Goal: Task Accomplishment & Management: Manage account settings

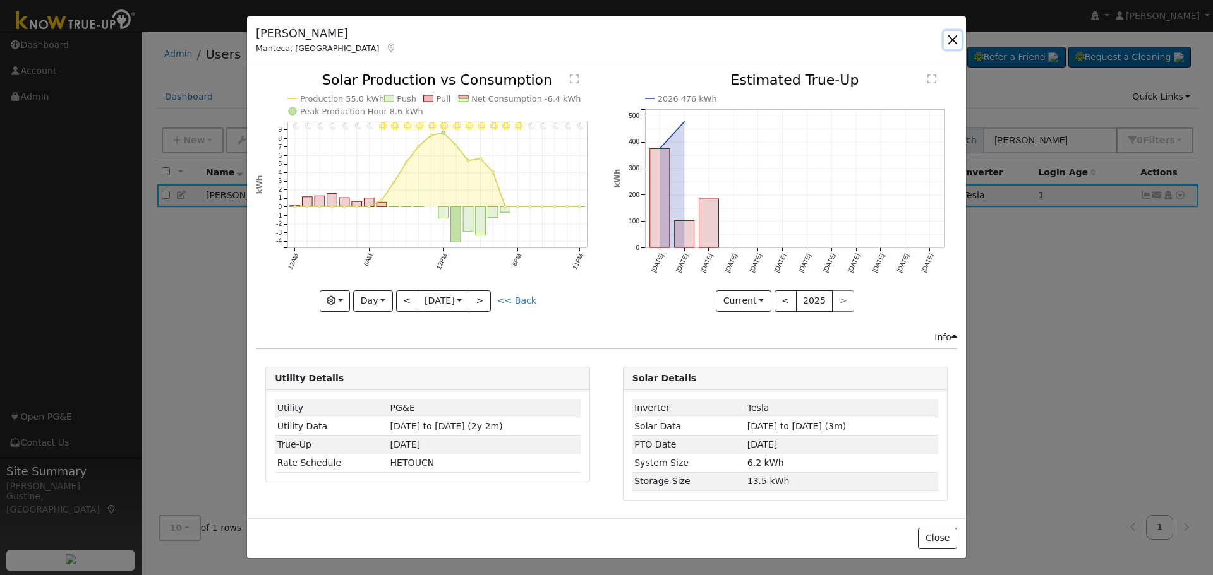
click at [949, 47] on button "button" at bounding box center [953, 40] width 18 height 18
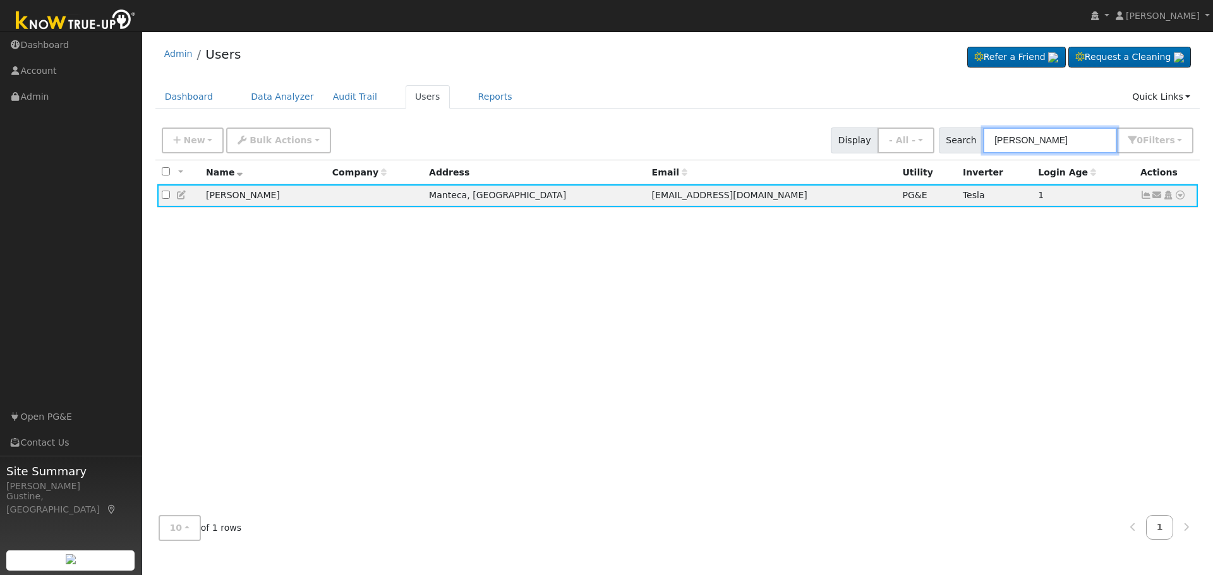
paste input "Khattaie, [PERSON_NAME] & [PERSON_NAME]"
drag, startPoint x: 1078, startPoint y: 148, endPoint x: 856, endPoint y: 142, distance: 221.8
click at [856, 142] on div "New Add User Quick Add Quick Connect Quick Convert Lead Bulk Actions Send Email…" at bounding box center [677, 138] width 1037 height 30
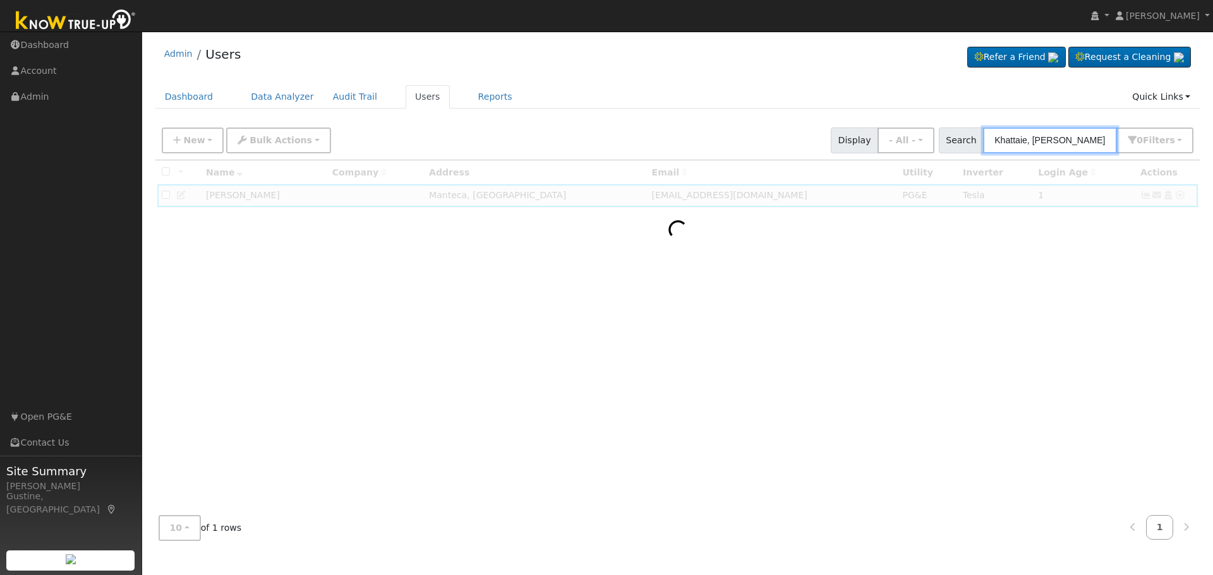
drag, startPoint x: 1035, startPoint y: 141, endPoint x: 1212, endPoint y: 188, distance: 182.8
click at [1212, 176] on div "User Profile First name Last name Email Email Notifications No Emails No Emails…" at bounding box center [677, 304] width 1071 height 544
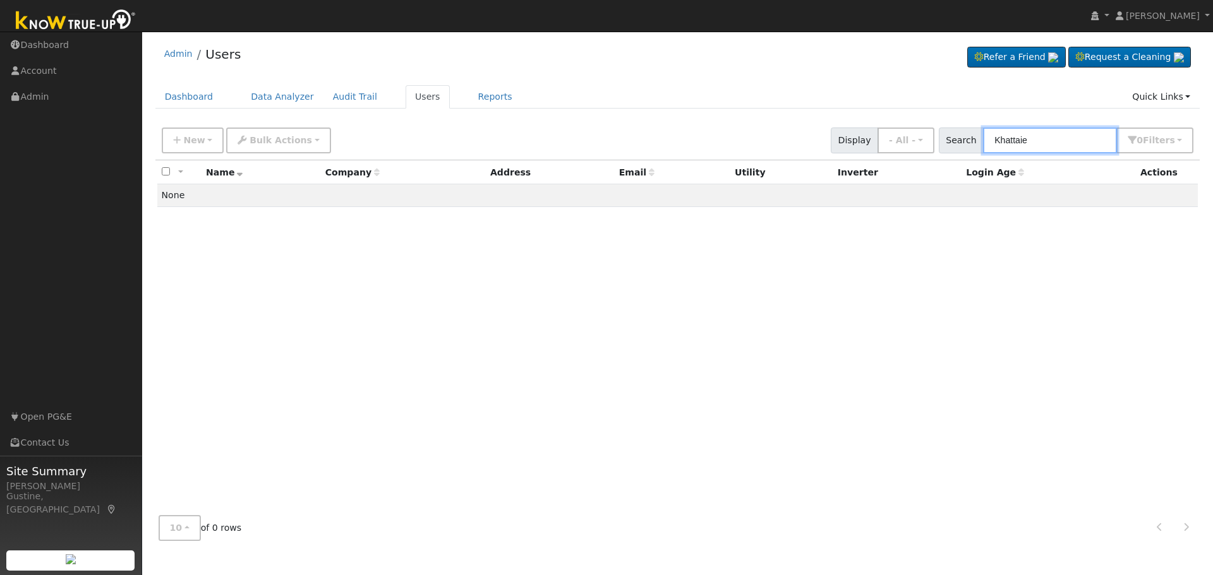
type input "Khattaie"
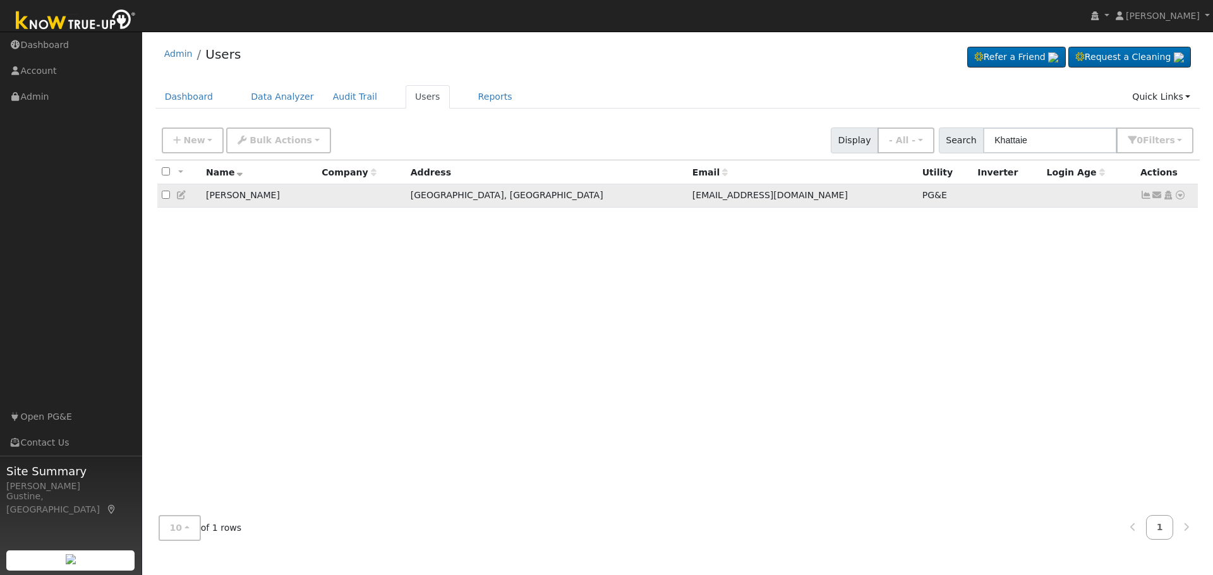
click at [1146, 198] on icon at bounding box center [1145, 195] width 11 height 9
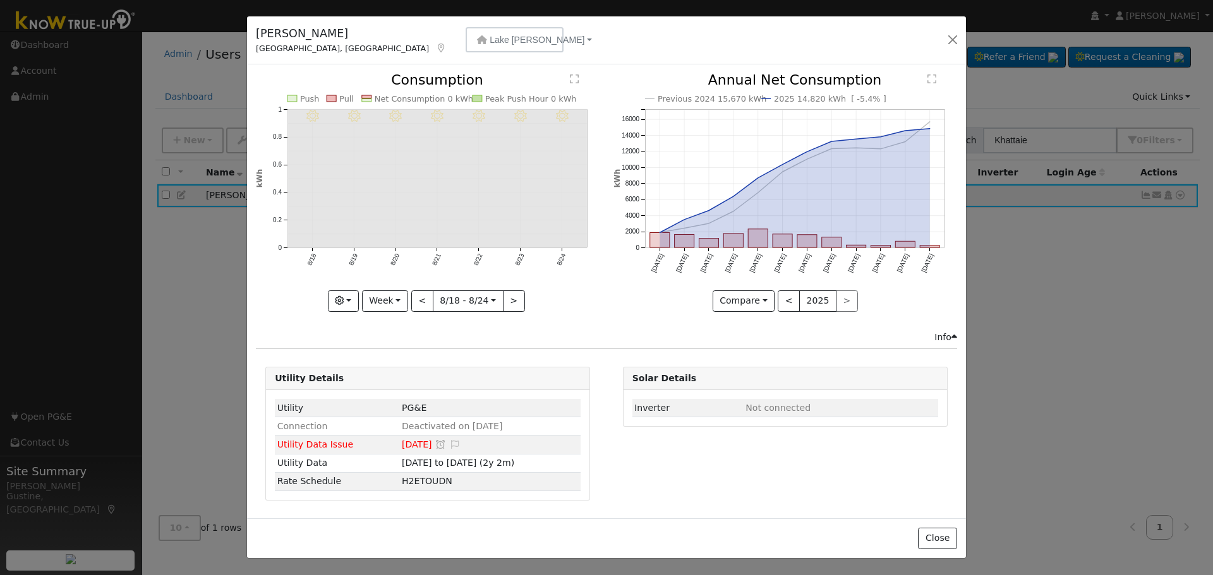
click at [418, 65] on div "Issue History Date By Flag Comment Type No Issue History 8/24 - MostlyClear 8/2…" at bounding box center [606, 291] width 719 height 454
click at [466, 50] on button "Lake [PERSON_NAME]" at bounding box center [515, 39] width 98 height 25
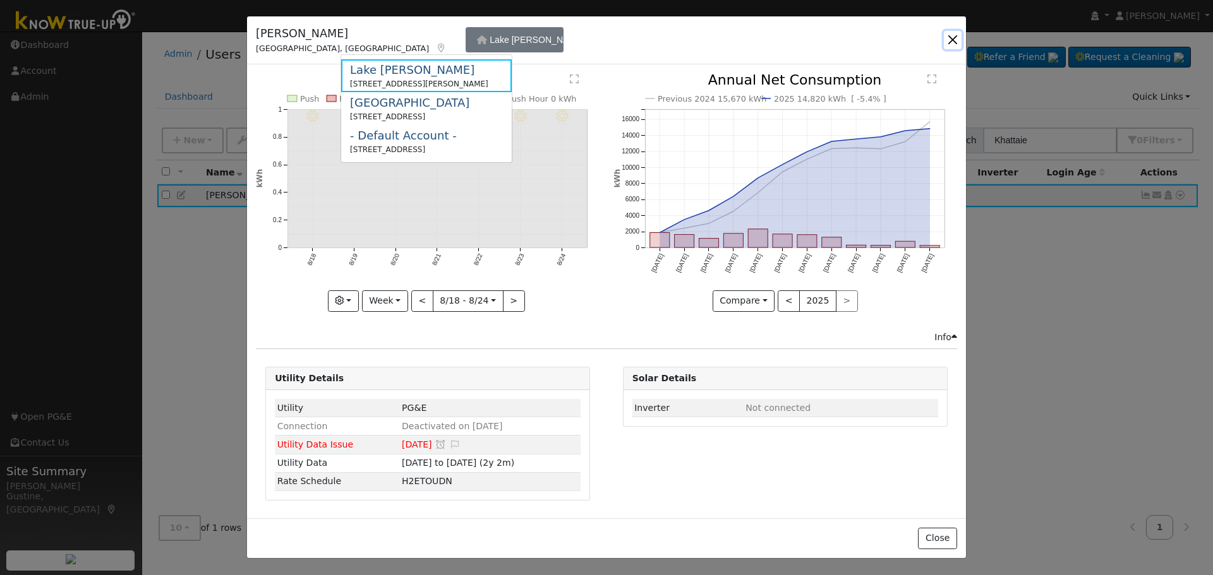
click at [946, 44] on button "button" at bounding box center [953, 40] width 18 height 18
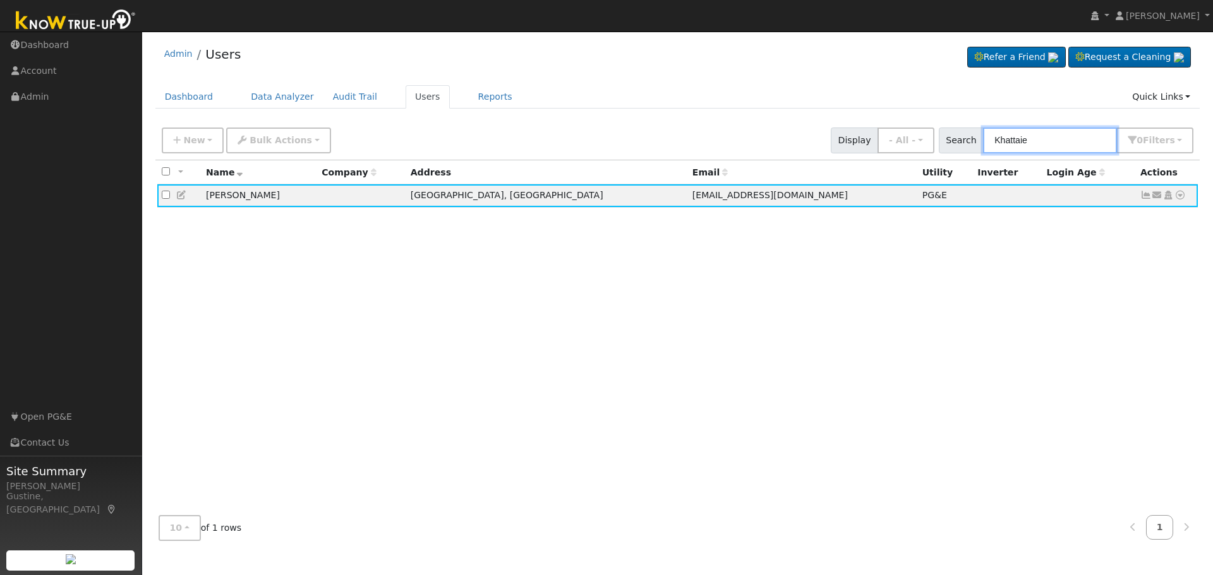
click at [1066, 143] on input "Khattaie" at bounding box center [1050, 141] width 134 height 26
click at [1145, 200] on icon at bounding box center [1145, 195] width 11 height 9
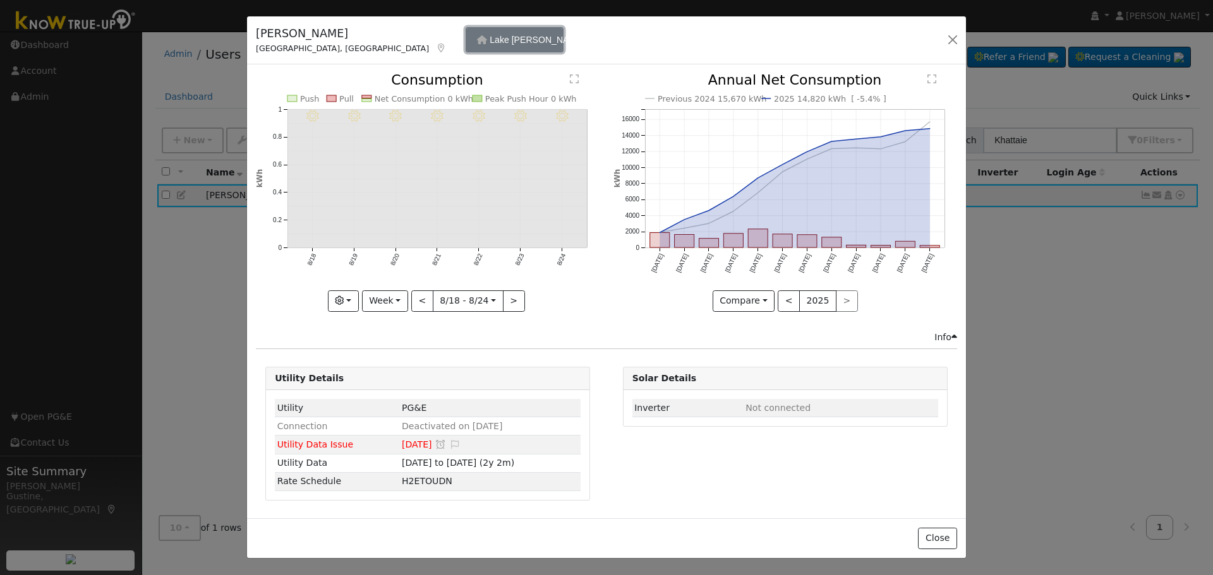
click at [466, 30] on button "Lake [PERSON_NAME]" at bounding box center [515, 39] width 98 height 25
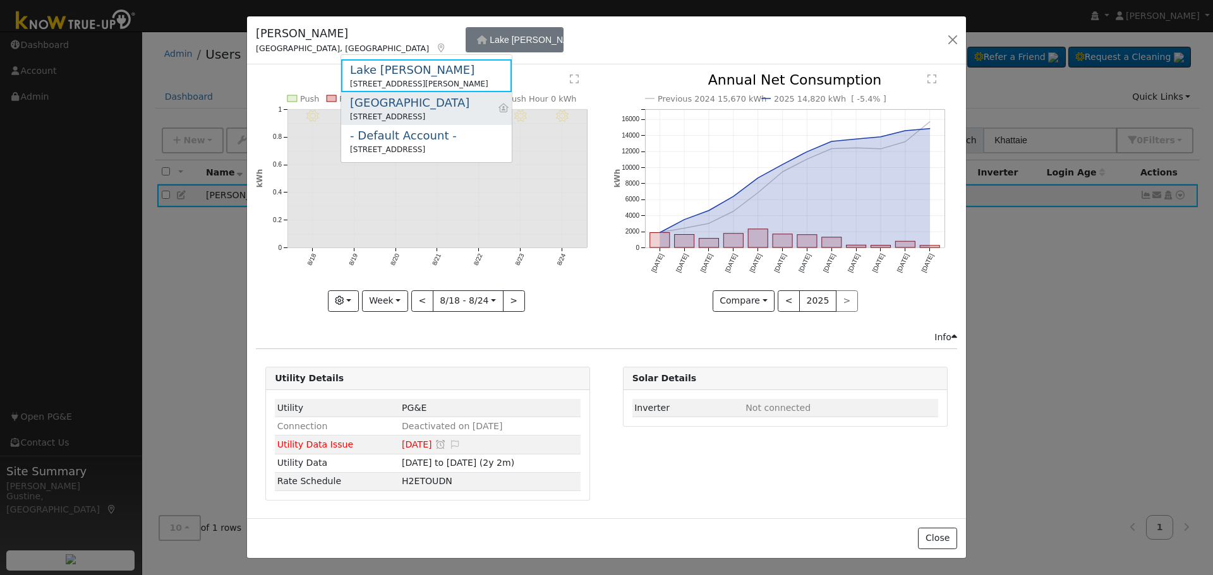
click at [446, 97] on div "[GEOGRAPHIC_DATA]" at bounding box center [409, 102] width 119 height 17
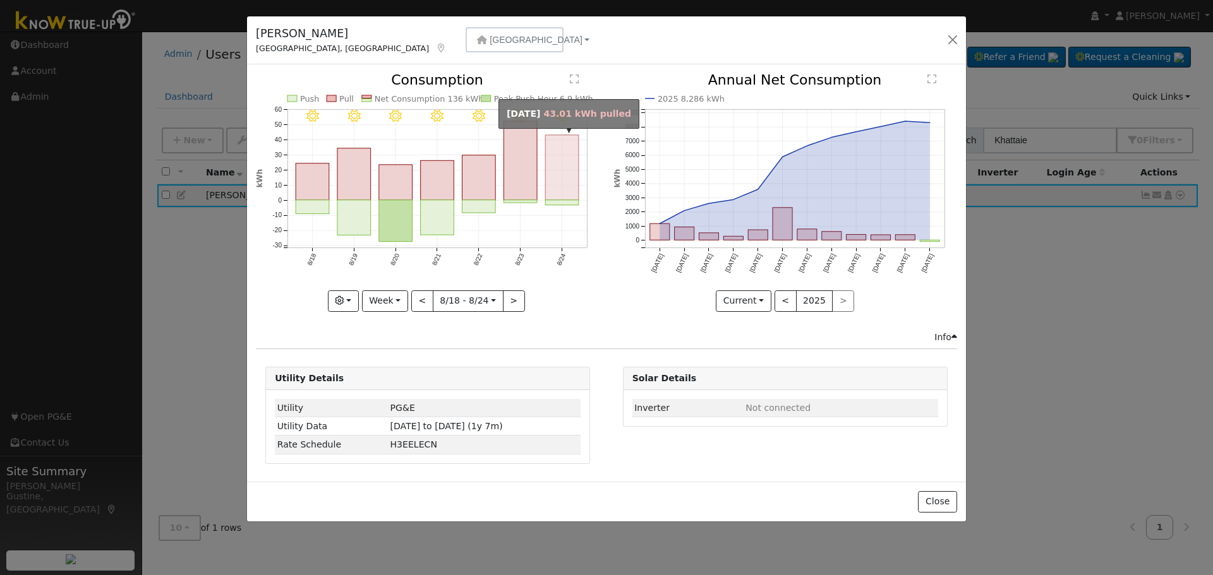
click at [571, 169] on rect "onclick=""" at bounding box center [562, 167] width 33 height 65
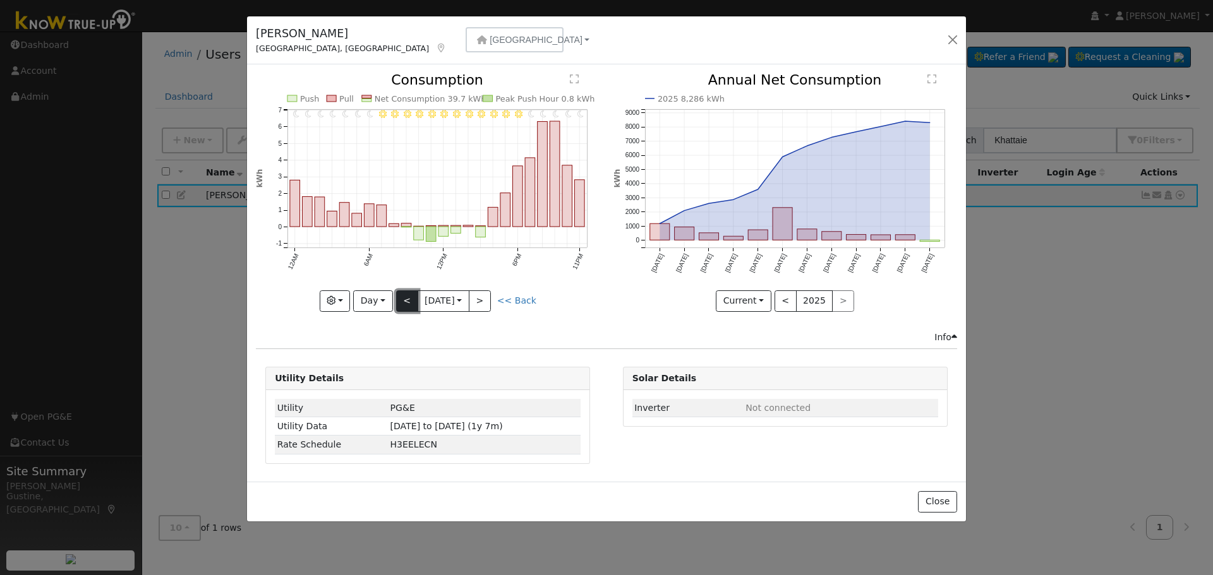
click at [406, 301] on button "<" at bounding box center [407, 301] width 22 height 21
click at [407, 301] on button "<" at bounding box center [407, 301] width 22 height 21
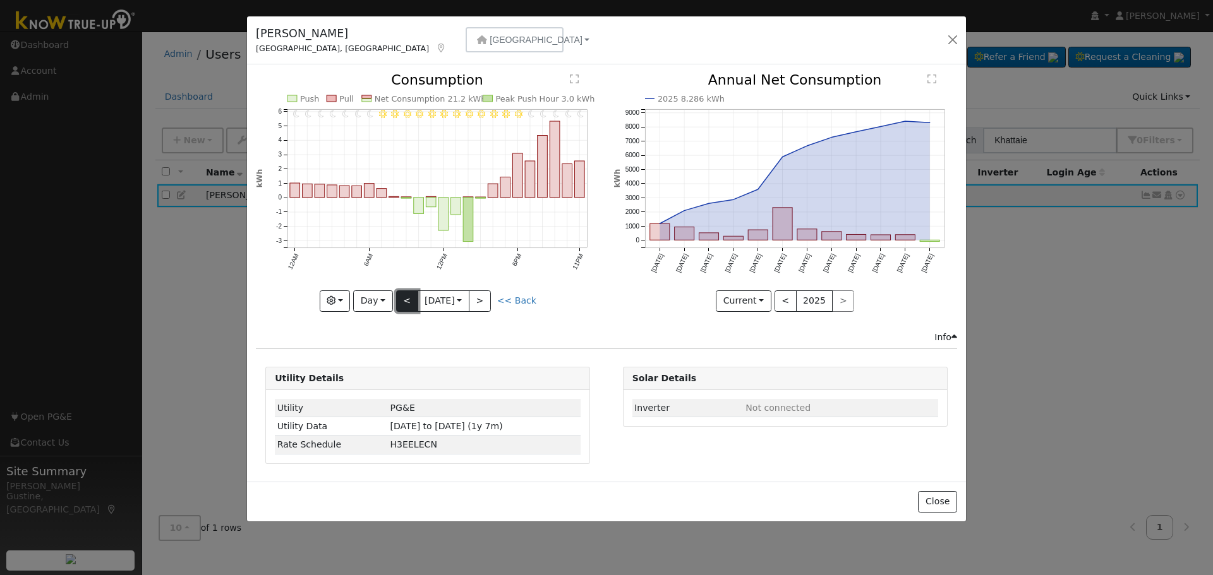
click at [407, 300] on button "<" at bounding box center [407, 301] width 22 height 21
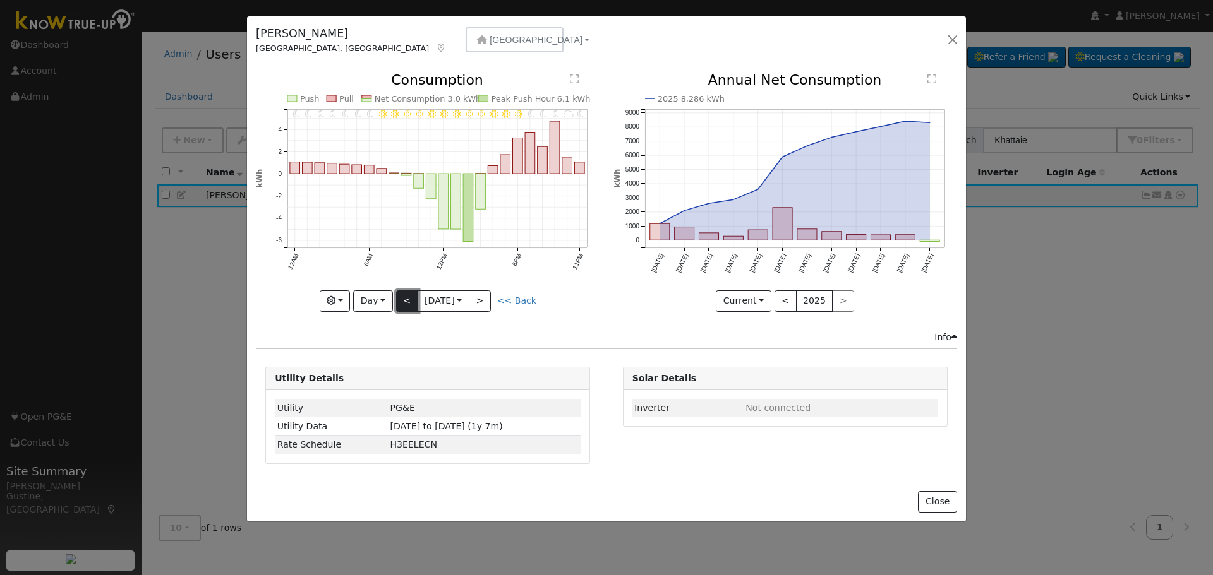
click at [407, 300] on button "<" at bounding box center [407, 301] width 22 height 21
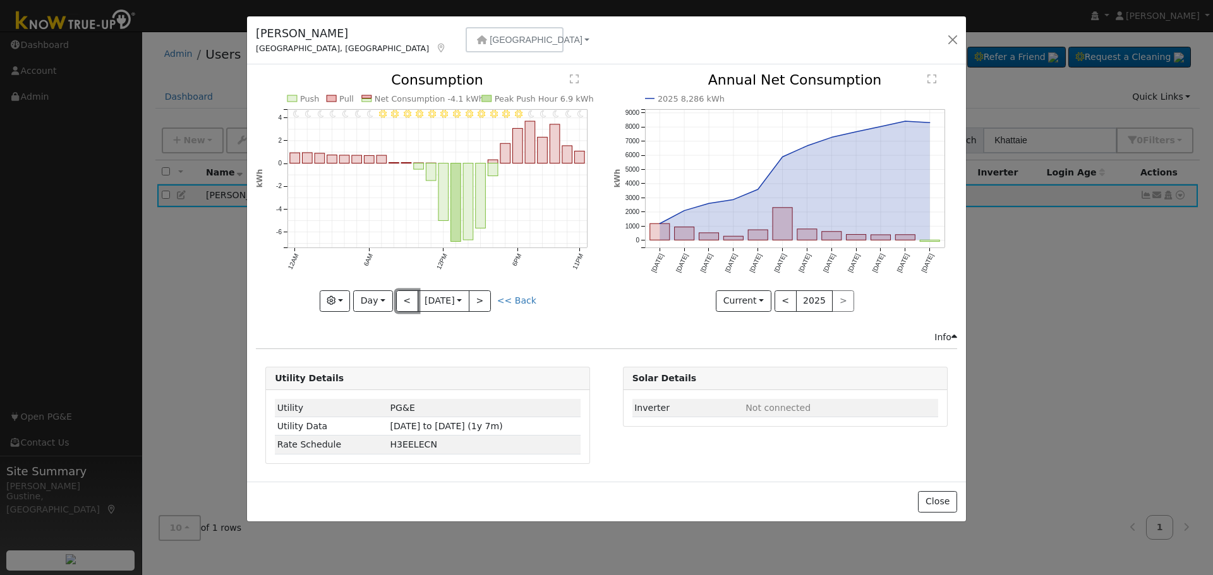
click at [407, 306] on button "<" at bounding box center [407, 301] width 22 height 21
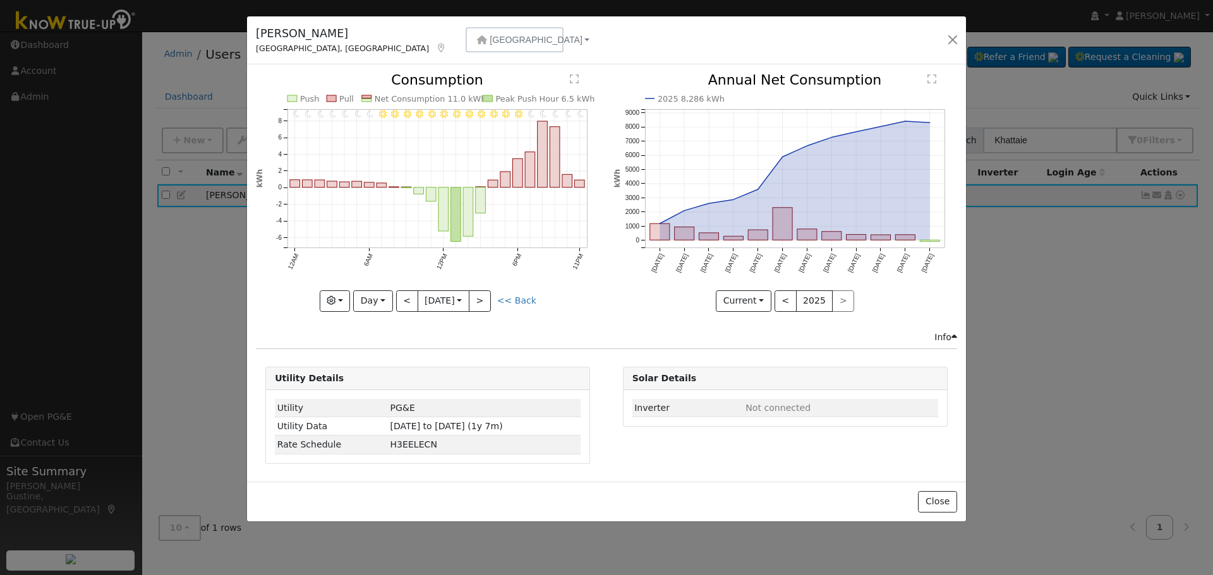
click at [407, 305] on div "11PM - Clear 10PM - Clear 9PM - Clear 8PM - Clear 7PM - Clear 6PM - Clear 5PM -…" at bounding box center [428, 192] width 344 height 238
click at [408, 300] on button "<" at bounding box center [407, 301] width 22 height 21
click at [409, 301] on button "<" at bounding box center [407, 301] width 22 height 21
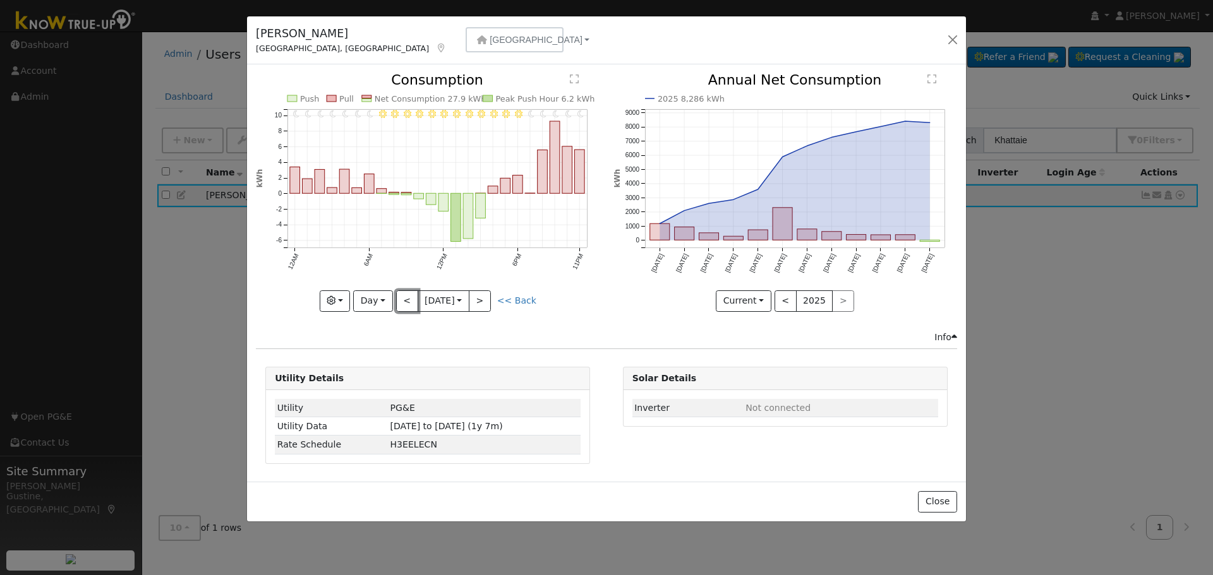
click at [411, 298] on button "<" at bounding box center [407, 301] width 22 height 21
click at [412, 297] on div at bounding box center [428, 192] width 344 height 238
click at [412, 296] on button "<" at bounding box center [407, 301] width 22 height 21
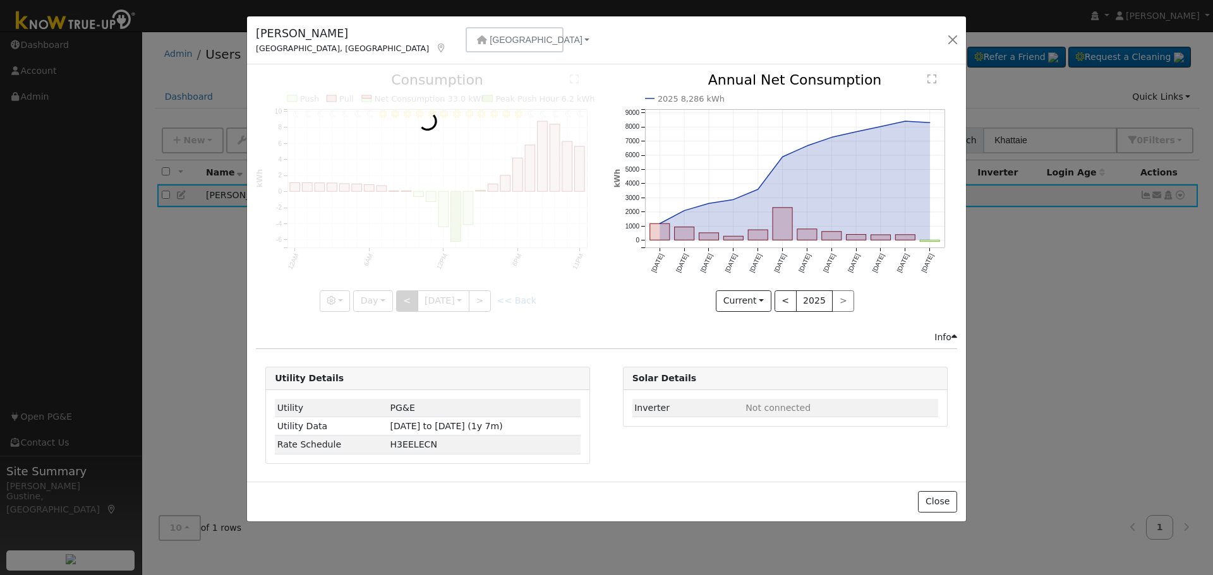
click at [412, 296] on div at bounding box center [428, 192] width 344 height 238
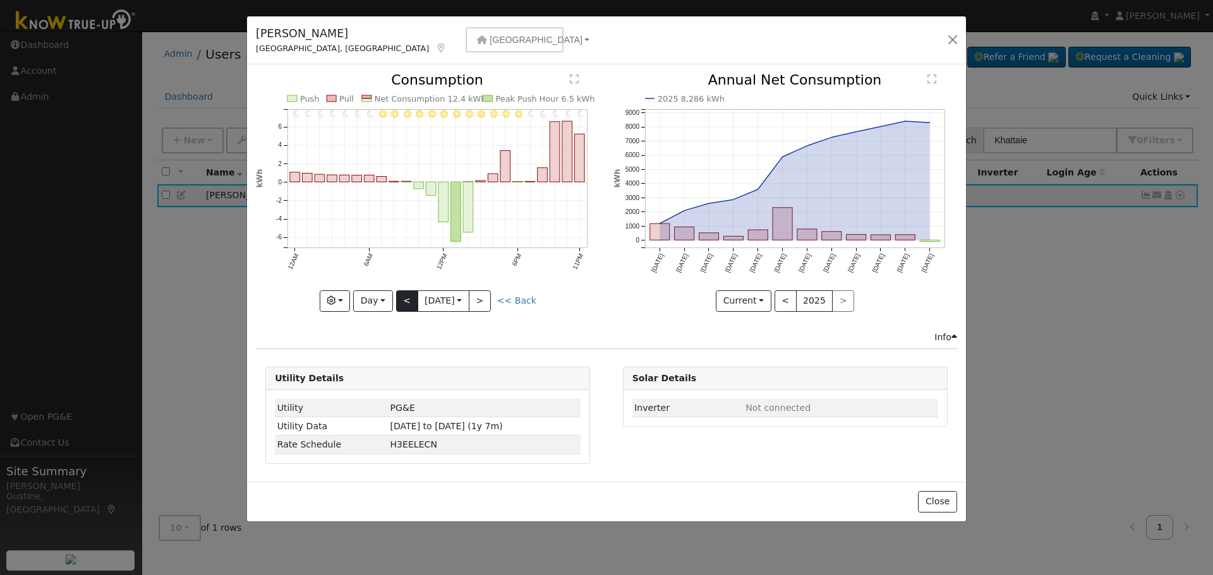
click at [412, 296] on div at bounding box center [428, 192] width 344 height 238
click at [412, 296] on button "<" at bounding box center [407, 301] width 22 height 21
click at [0, 0] on div at bounding box center [0, 0] width 0 height 0
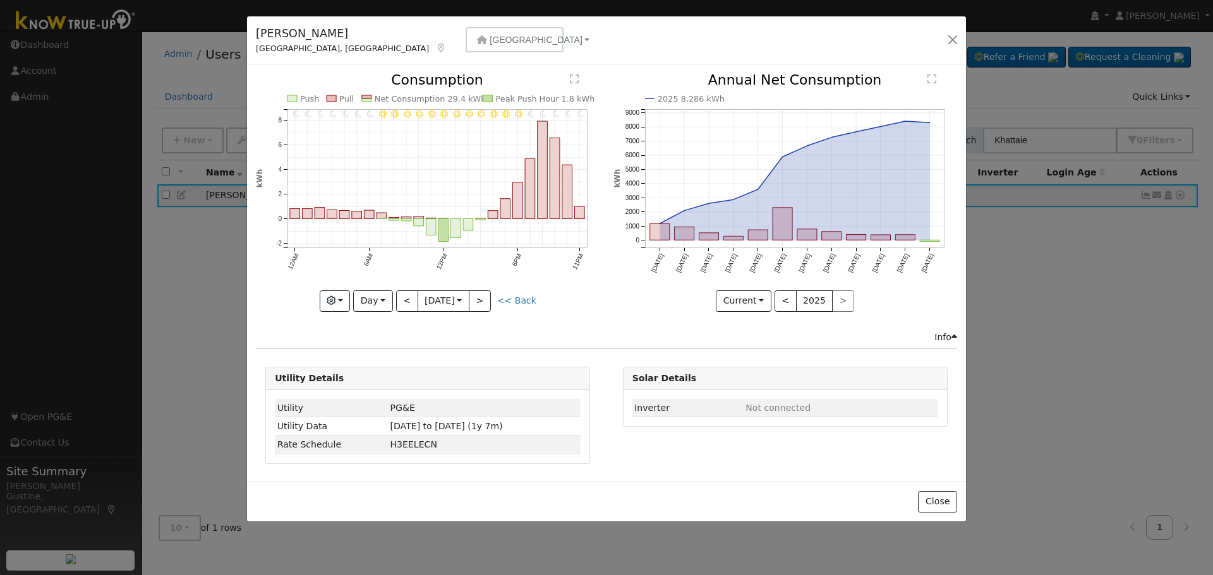
click at [412, 295] on div at bounding box center [428, 192] width 344 height 238
click at [412, 294] on button "<" at bounding box center [407, 301] width 22 height 21
click at [0, 0] on div at bounding box center [0, 0] width 0 height 0
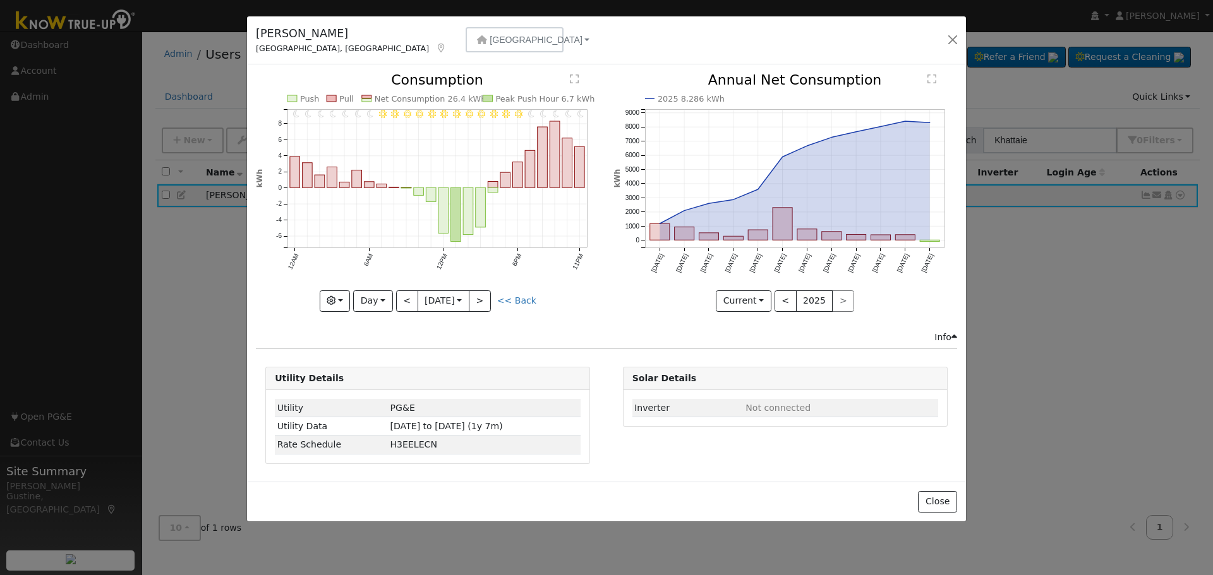
click at [412, 294] on div at bounding box center [428, 192] width 344 height 238
click at [412, 293] on button "<" at bounding box center [407, 301] width 22 height 21
click at [0, 0] on div at bounding box center [0, 0] width 0 height 0
click at [412, 293] on div at bounding box center [428, 192] width 344 height 238
click at [412, 293] on button "<" at bounding box center [407, 301] width 22 height 21
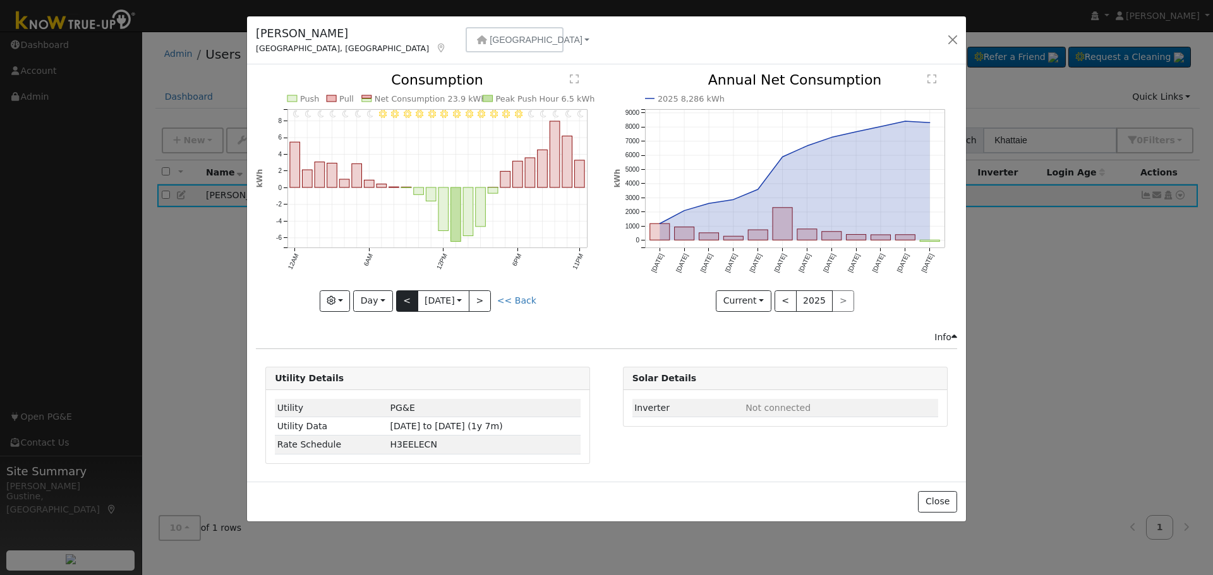
click at [412, 293] on div at bounding box center [428, 192] width 344 height 238
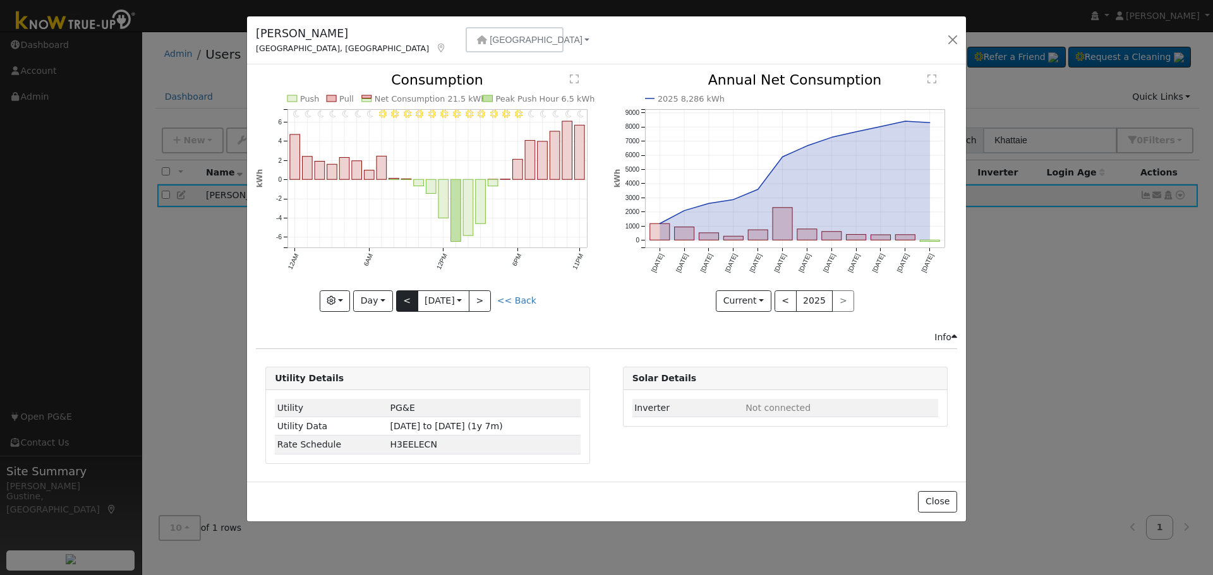
click at [412, 293] on div at bounding box center [428, 192] width 344 height 238
click at [412, 293] on div "11PM - Clear 10PM - Clear 9PM - Clear 8PM - Clear 7PM - Clear 6PM - Clear 5PM -…" at bounding box center [428, 192] width 344 height 238
click at [412, 293] on button "<" at bounding box center [407, 301] width 22 height 21
click at [0, 0] on div at bounding box center [0, 0] width 0 height 0
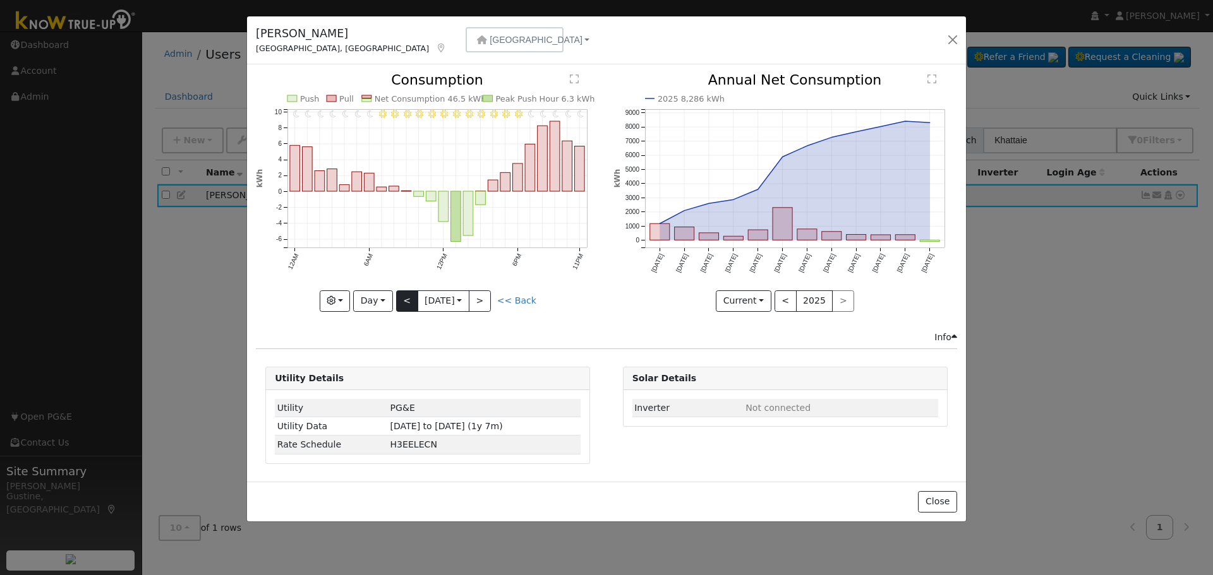
click at [412, 293] on div at bounding box center [428, 192] width 344 height 238
click at [412, 293] on button "<" at bounding box center [407, 301] width 22 height 21
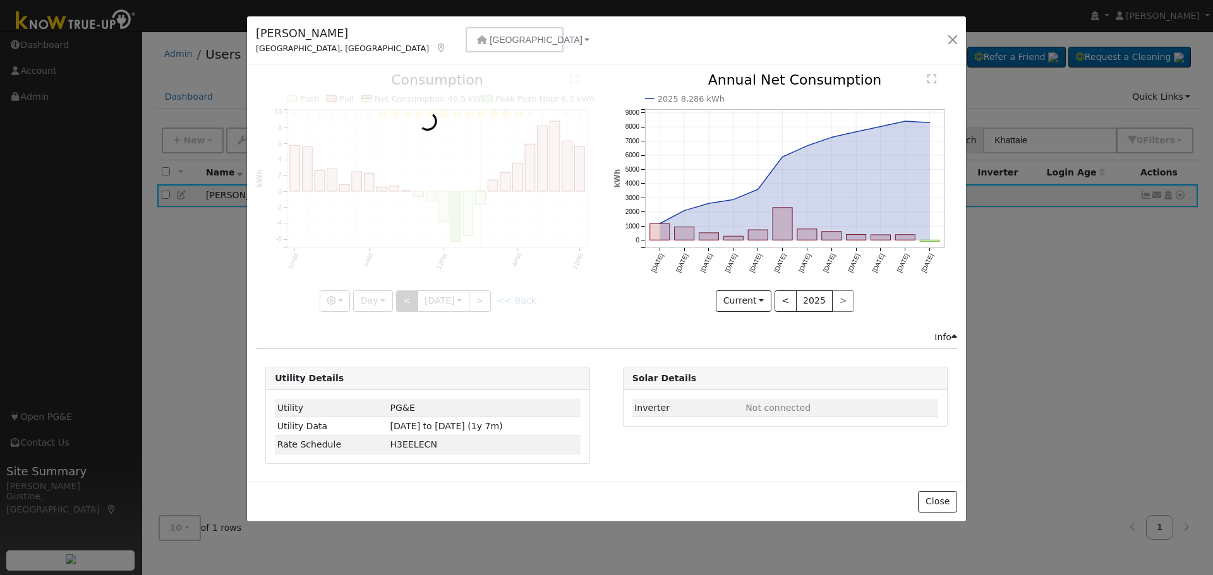
click at [412, 293] on div at bounding box center [428, 192] width 344 height 238
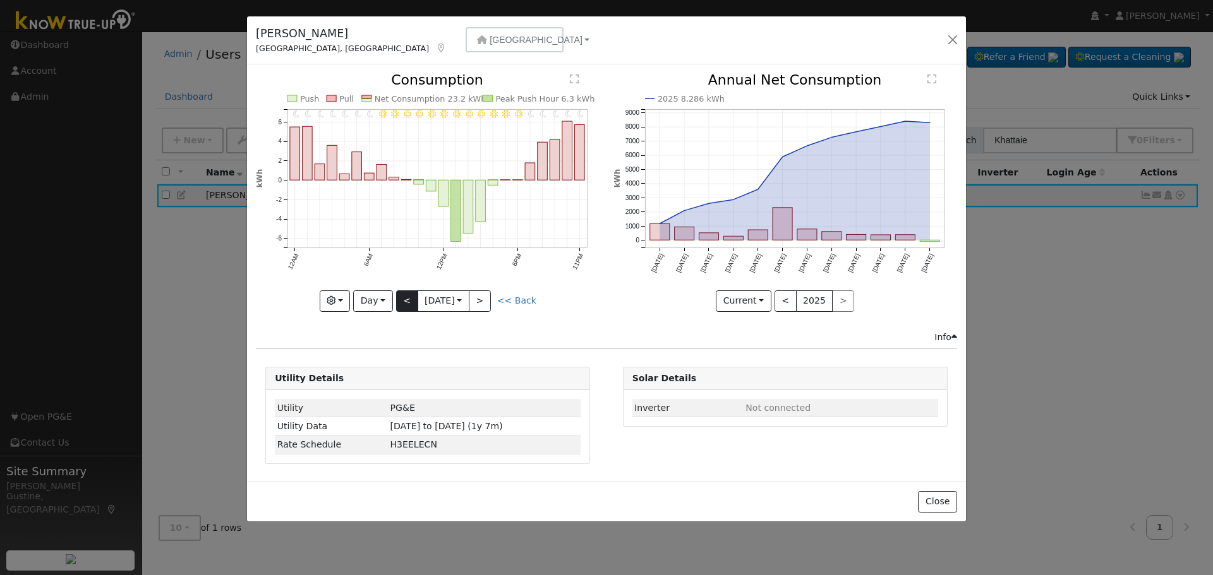
click at [412, 293] on div at bounding box center [428, 192] width 344 height 238
click at [412, 293] on div "11PM - Clear 10PM - Clear 9PM - Clear 8PM - Clear 7PM - Clear 6PM - Clear 5PM -…" at bounding box center [428, 192] width 344 height 238
click at [412, 293] on button "<" at bounding box center [407, 301] width 22 height 21
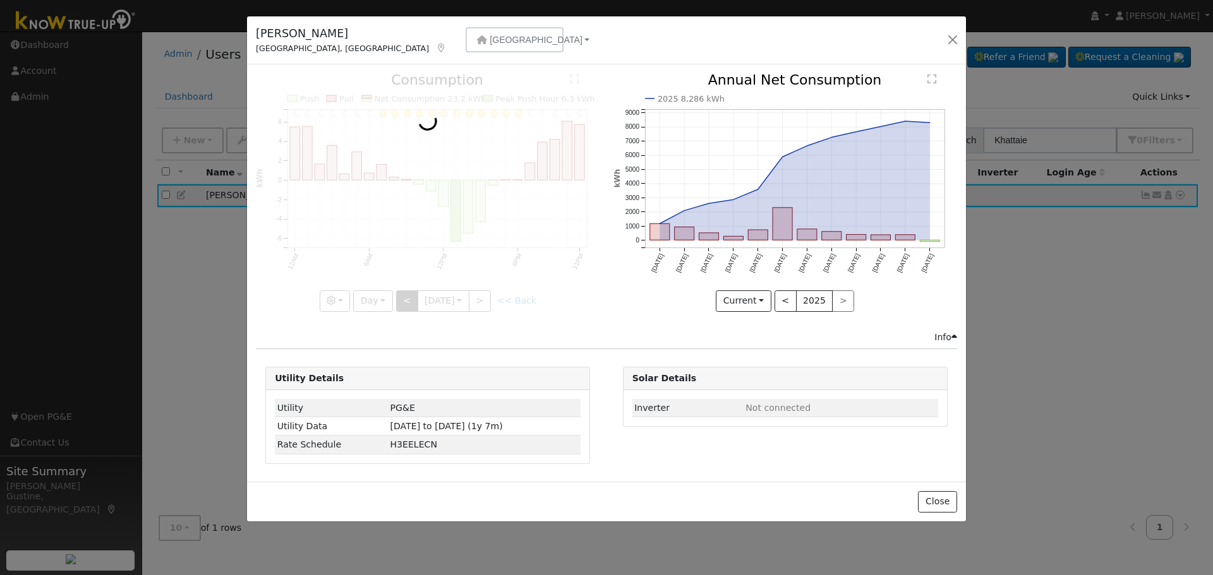
click at [412, 293] on div at bounding box center [428, 192] width 344 height 238
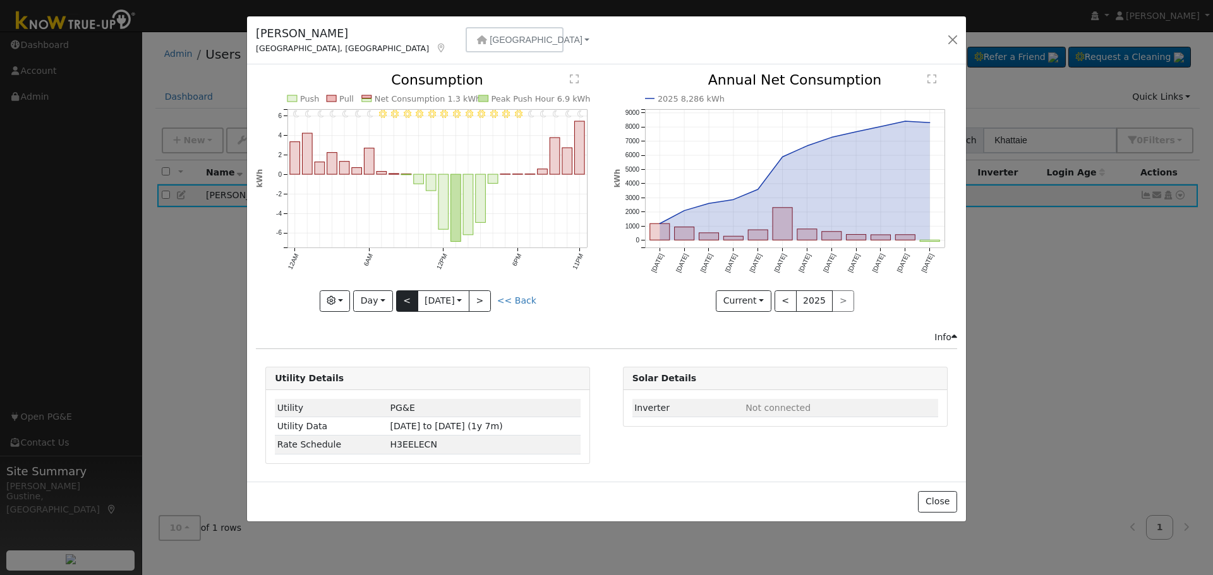
click at [412, 293] on div "11PM - Clear 10PM - Clear 9PM - Clear 8PM - Clear 7PM - Clear 6PM - Clear 5PM -…" at bounding box center [428, 192] width 344 height 238
click at [412, 293] on button "<" at bounding box center [407, 301] width 22 height 21
click at [0, 0] on div at bounding box center [0, 0] width 0 height 0
click at [412, 293] on button "<" at bounding box center [407, 301] width 22 height 21
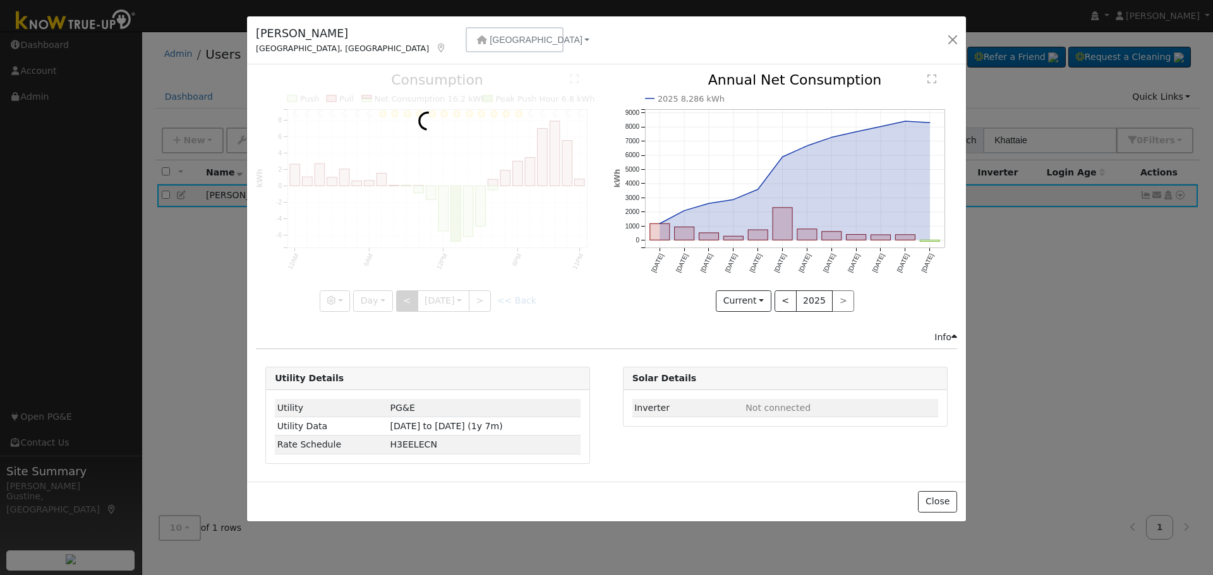
click at [412, 293] on div at bounding box center [428, 192] width 344 height 238
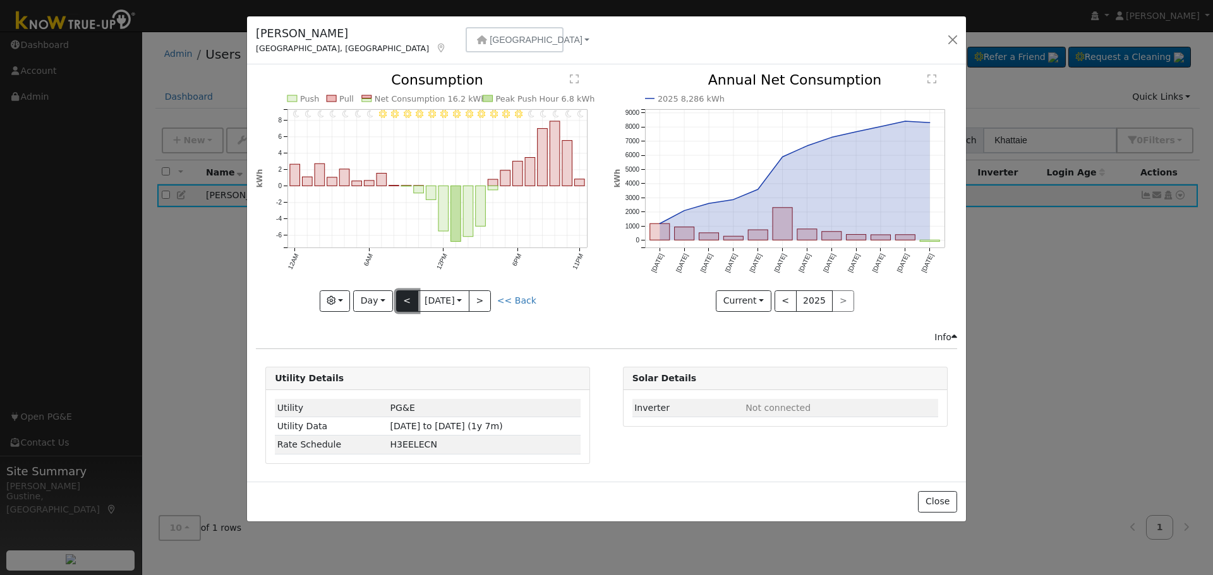
click at [412, 293] on button "<" at bounding box center [407, 301] width 22 height 21
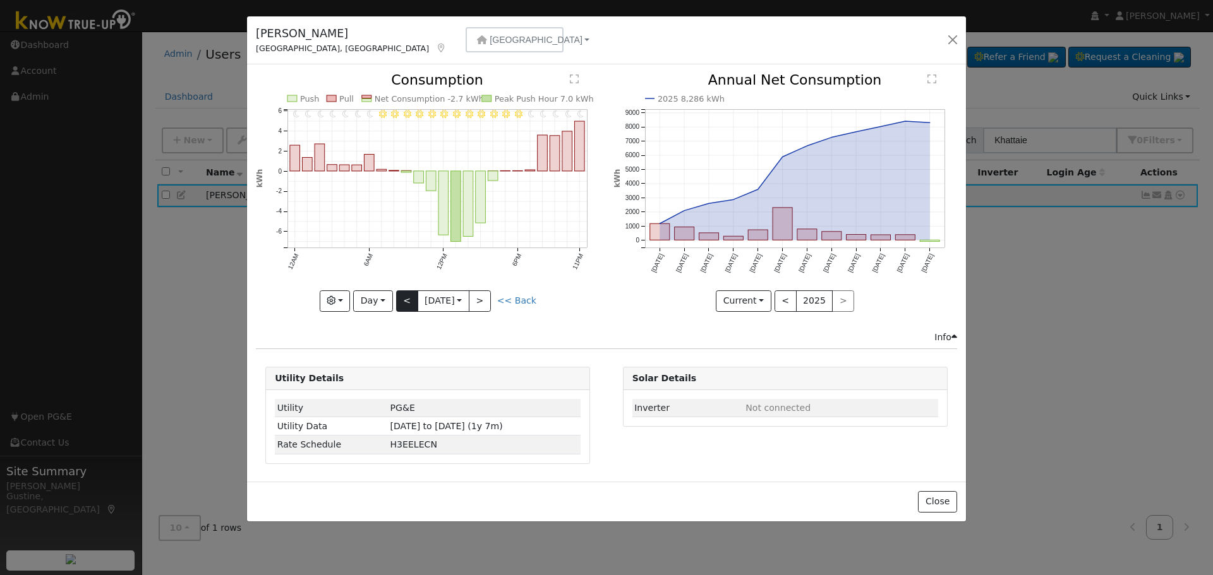
click at [412, 293] on div at bounding box center [428, 192] width 344 height 238
click at [412, 293] on div "11PM - Clear 10PM - Clear 9PM - Clear 8PM - Clear 7PM - Clear 6PM - Clear 5PM -…" at bounding box center [428, 192] width 344 height 238
click at [412, 293] on button "<" at bounding box center [407, 301] width 22 height 21
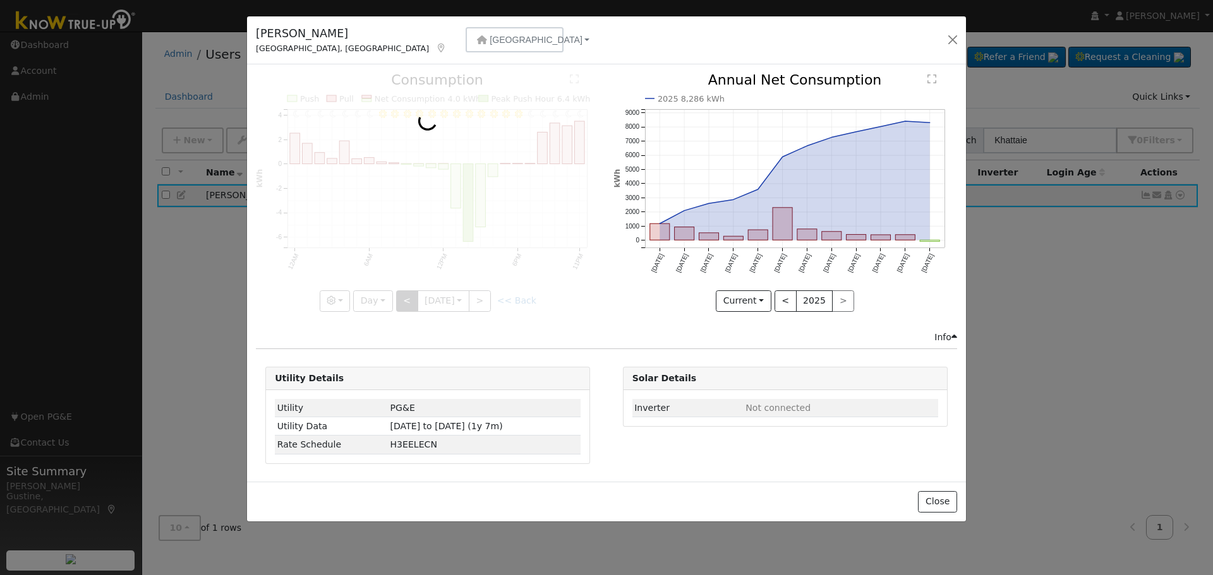
click at [412, 293] on div at bounding box center [428, 192] width 344 height 238
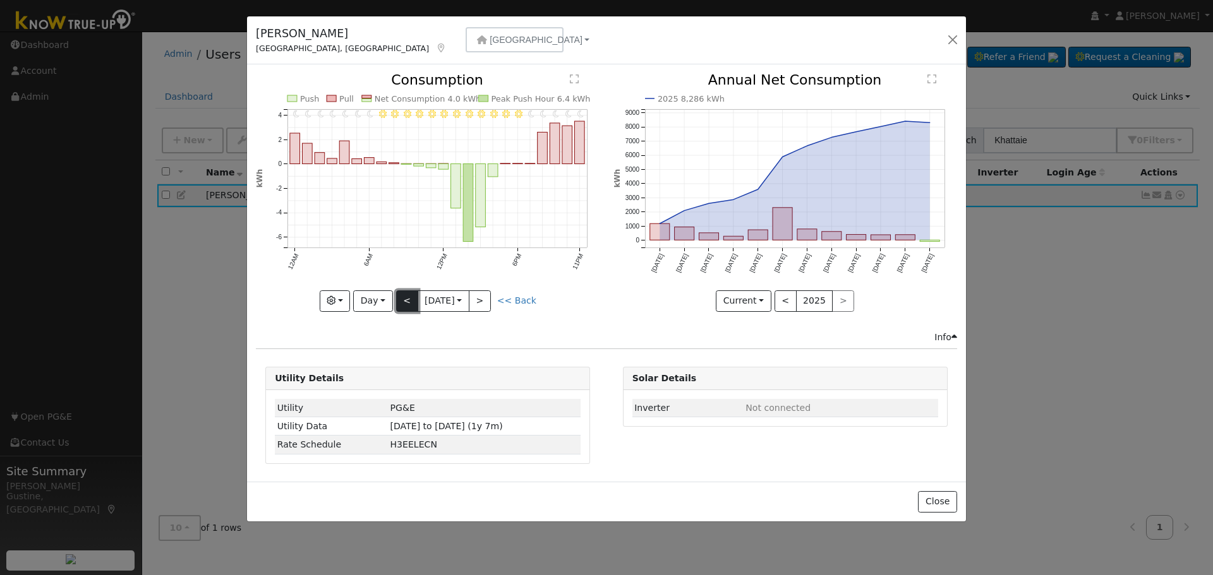
click at [412, 293] on button "<" at bounding box center [407, 301] width 22 height 21
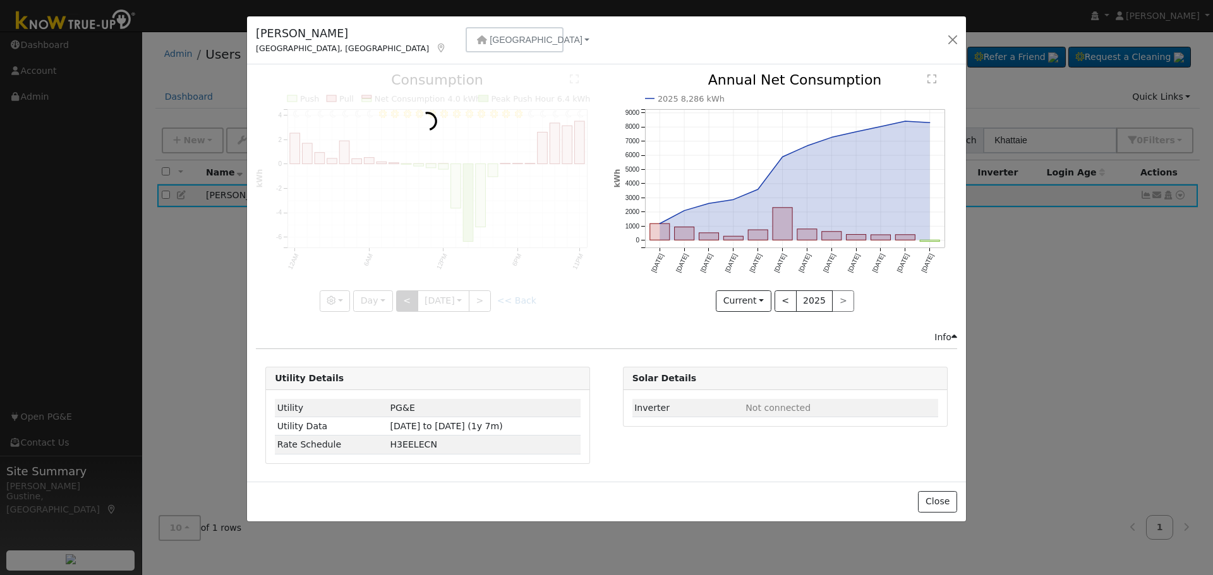
click at [412, 293] on div at bounding box center [428, 192] width 344 height 238
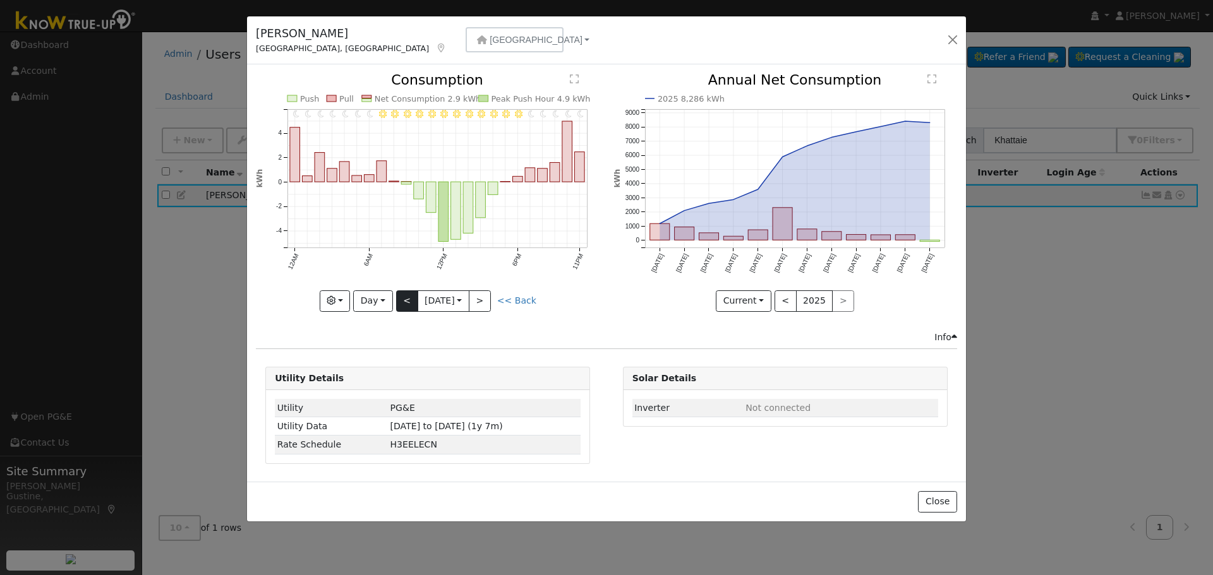
click at [412, 293] on div at bounding box center [428, 192] width 344 height 238
click at [412, 293] on button "<" at bounding box center [407, 301] width 22 height 21
click at [412, 293] on div at bounding box center [428, 192] width 344 height 238
click at [412, 293] on button "<" at bounding box center [407, 301] width 22 height 21
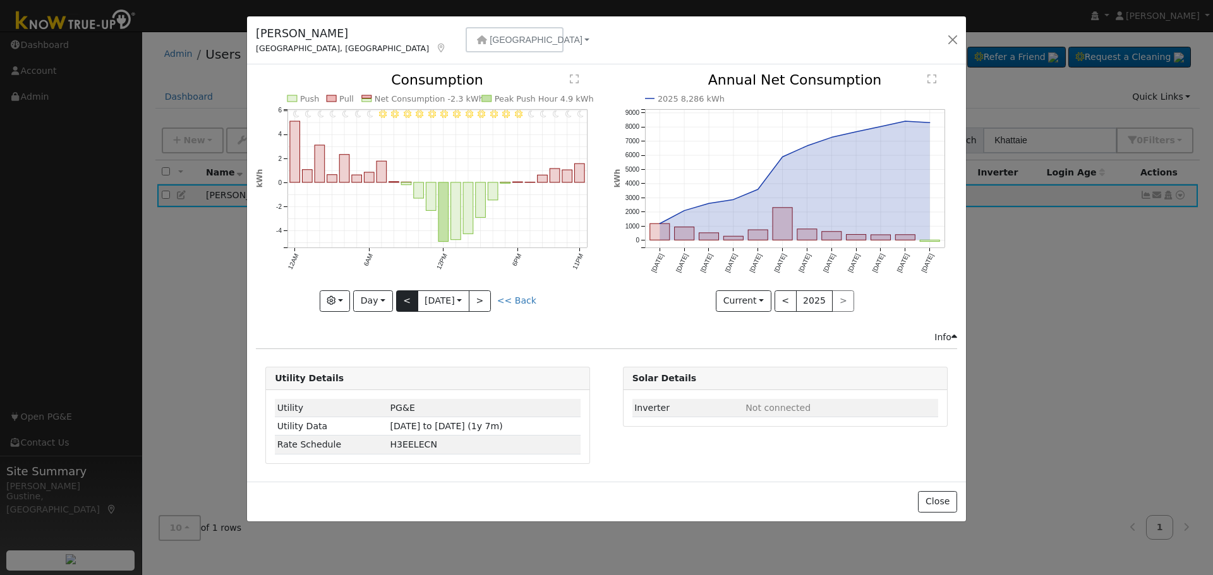
click at [412, 293] on div at bounding box center [428, 192] width 344 height 238
click at [412, 293] on button "<" at bounding box center [407, 301] width 22 height 21
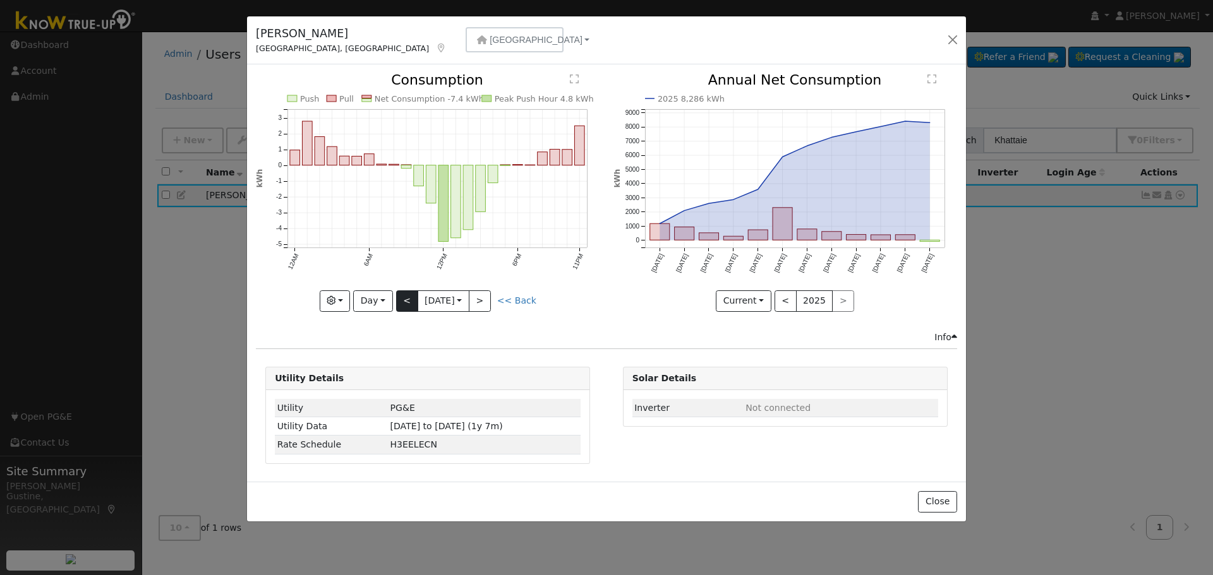
click at [412, 293] on div at bounding box center [428, 192] width 344 height 238
click at [412, 293] on button "<" at bounding box center [407, 301] width 22 height 21
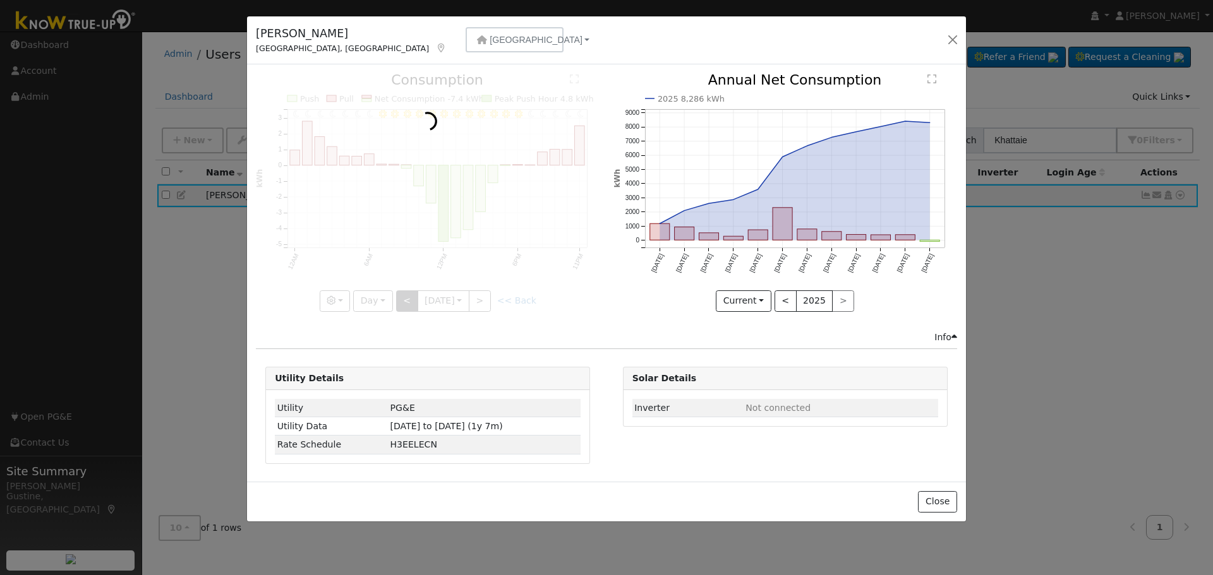
click at [412, 293] on div at bounding box center [428, 192] width 344 height 238
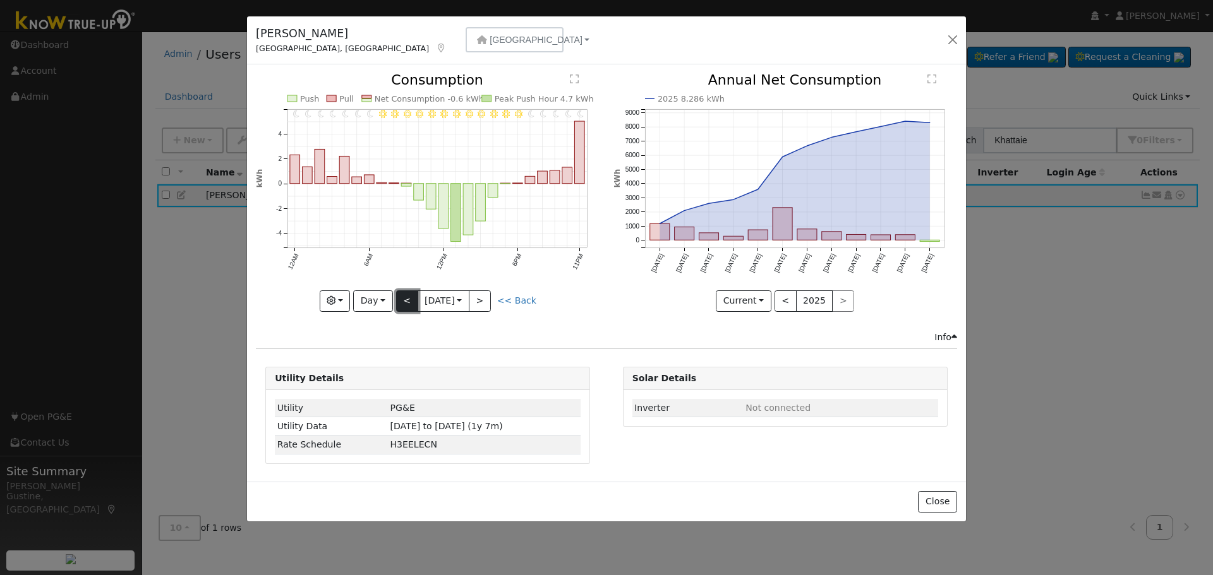
click at [412, 293] on button "<" at bounding box center [407, 301] width 22 height 21
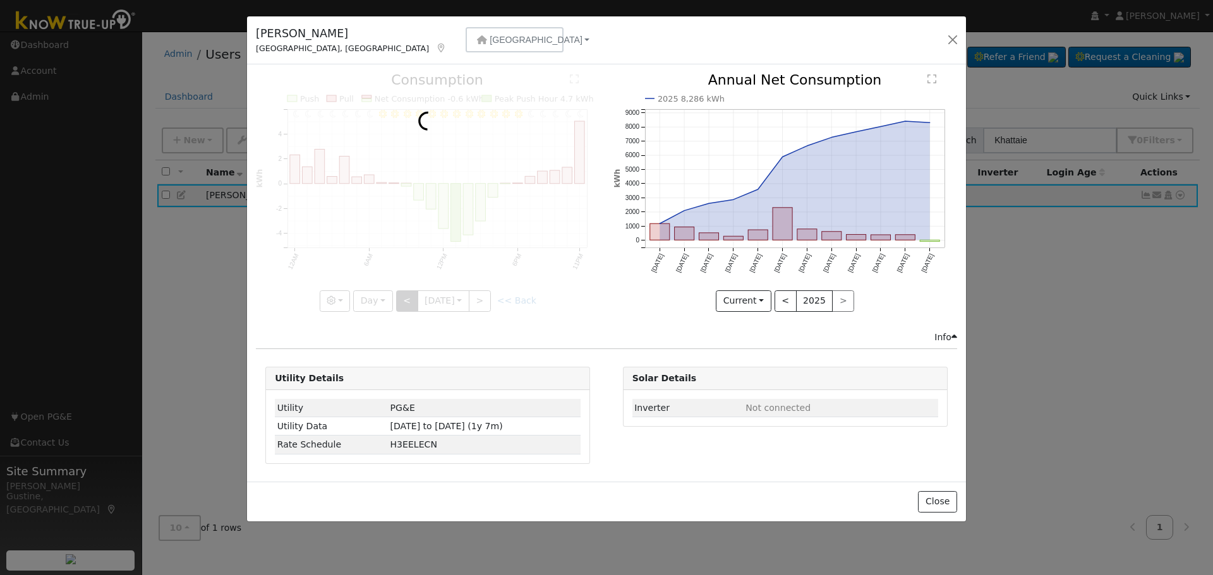
click at [412, 293] on div at bounding box center [428, 192] width 344 height 238
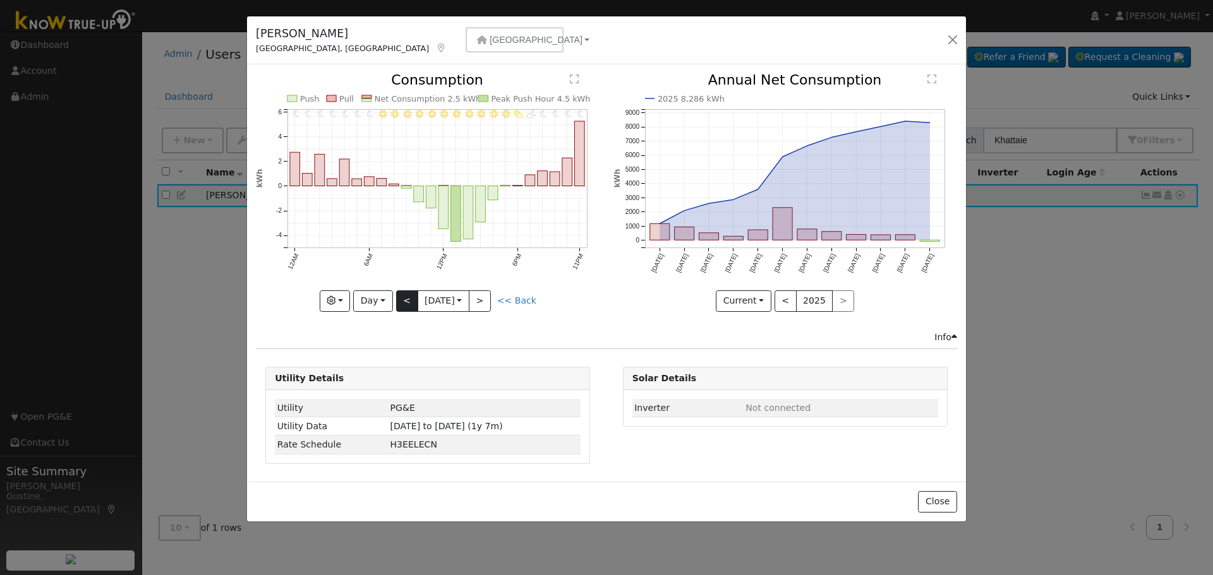
click at [412, 293] on div at bounding box center [428, 192] width 344 height 238
click at [412, 293] on button "<" at bounding box center [407, 301] width 22 height 21
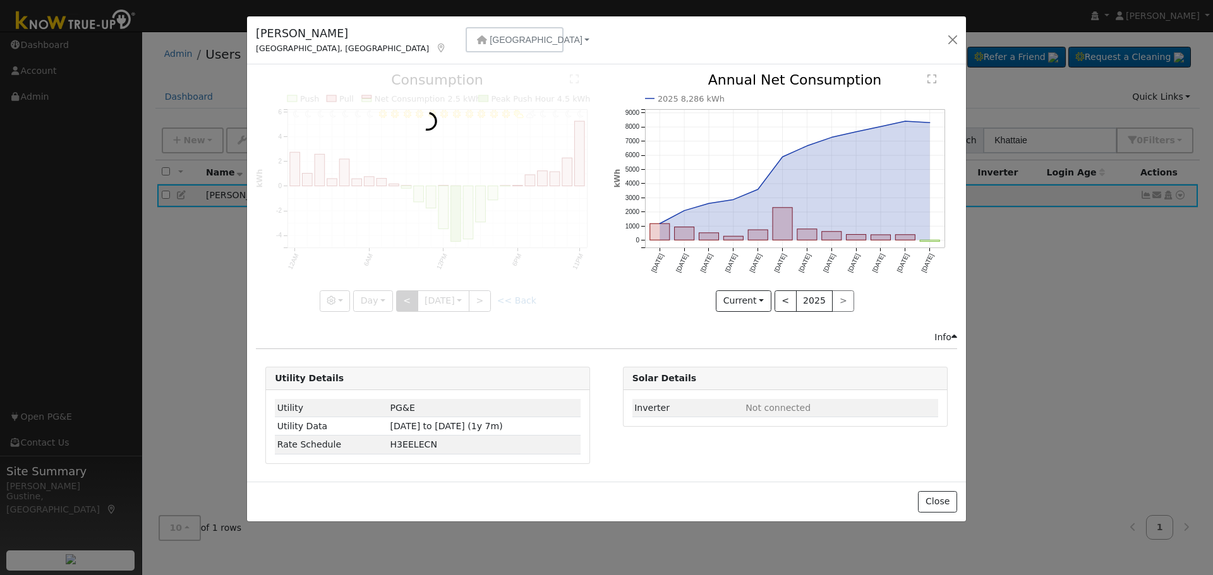
click at [412, 293] on div at bounding box center [428, 192] width 344 height 238
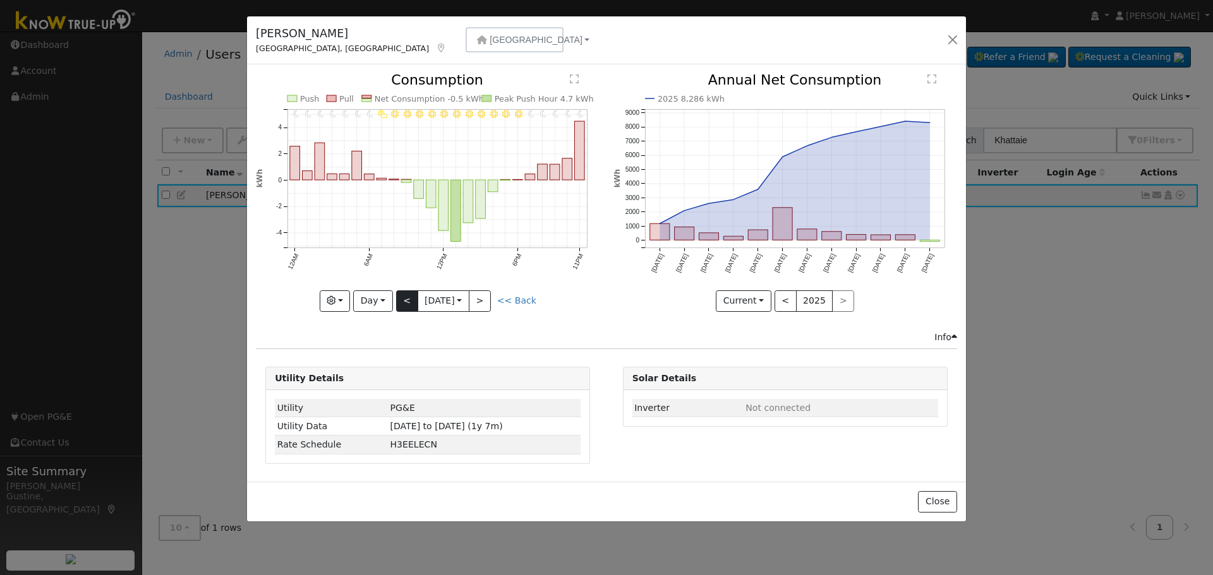
click at [412, 293] on div at bounding box center [428, 192] width 344 height 238
click at [412, 293] on button "<" at bounding box center [407, 301] width 22 height 21
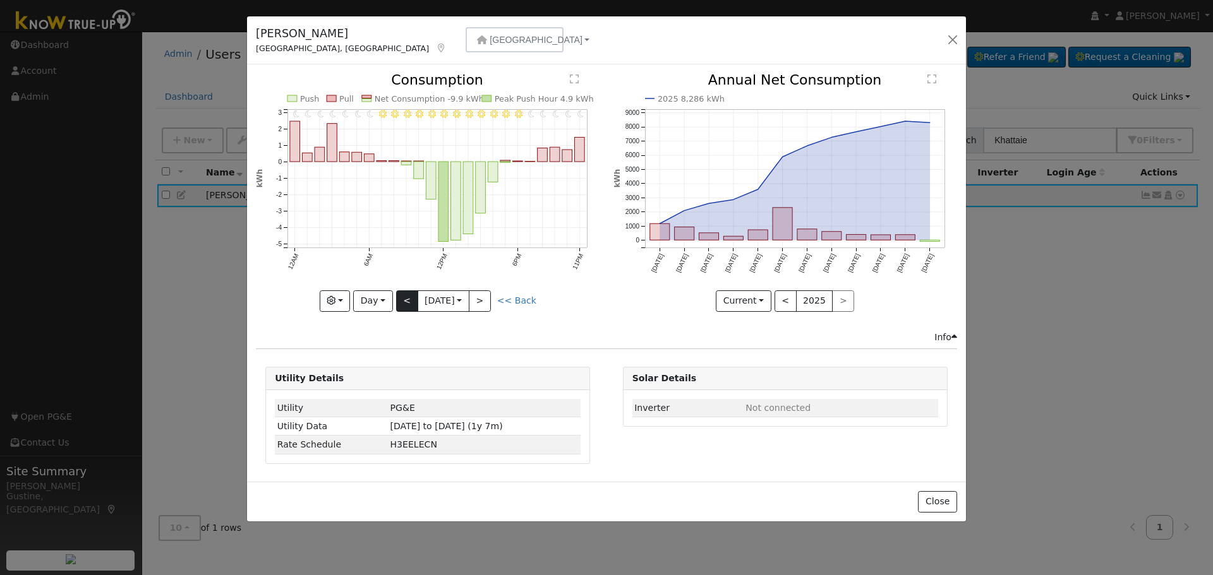
click at [412, 293] on div "11PM - Clear 10PM - Clear 9PM - Clear 8PM - Clear 7PM - Clear 6PM - Clear 5PM -…" at bounding box center [428, 192] width 344 height 238
click at [412, 293] on button "<" at bounding box center [407, 301] width 22 height 21
click at [412, 293] on div at bounding box center [428, 192] width 344 height 238
click at [412, 293] on button "<" at bounding box center [407, 301] width 22 height 21
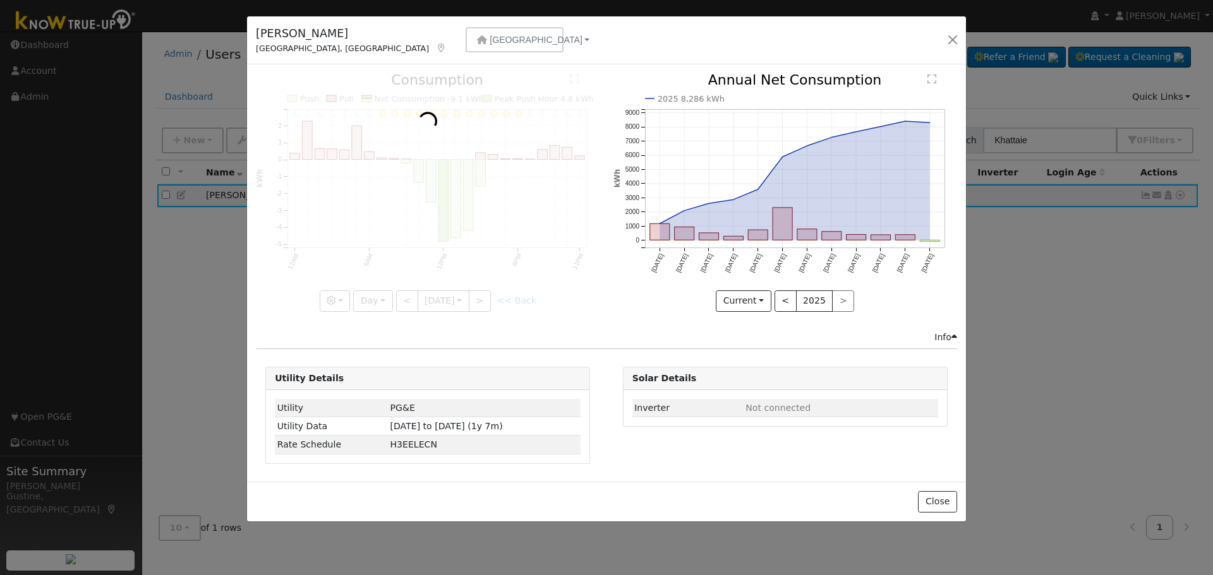
click at [412, 296] on div at bounding box center [428, 192] width 344 height 238
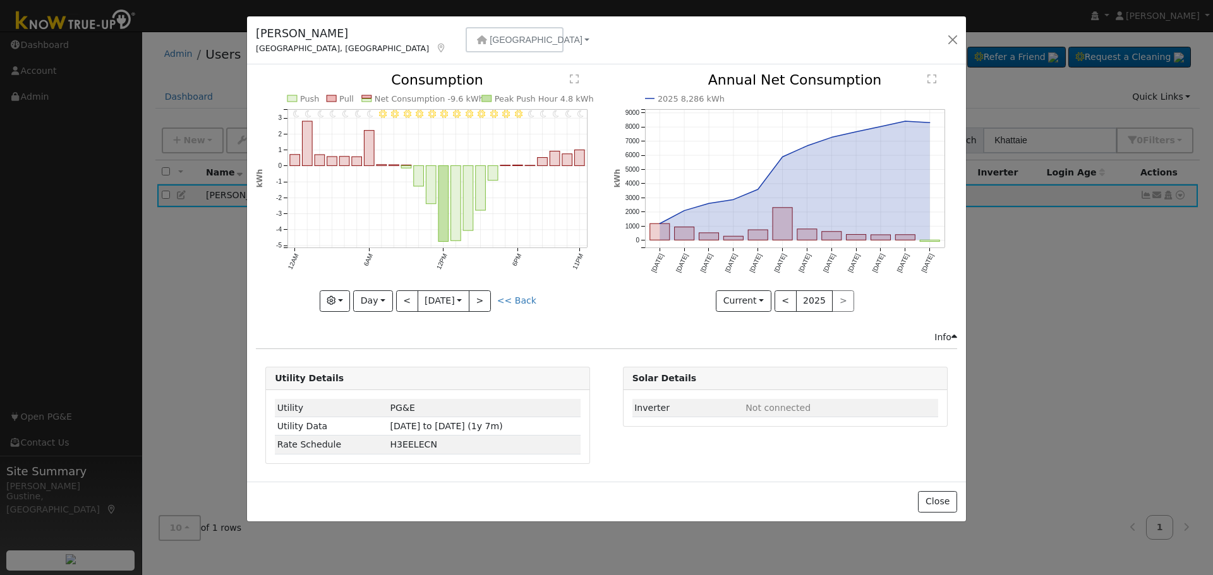
click at [411, 294] on div "11PM - Clear 10PM - Clear 9PM - Clear 8PM - Clear 7PM - Clear 6PM - Clear 5PM -…" at bounding box center [428, 192] width 344 height 238
click at [411, 293] on button "<" at bounding box center [407, 301] width 22 height 21
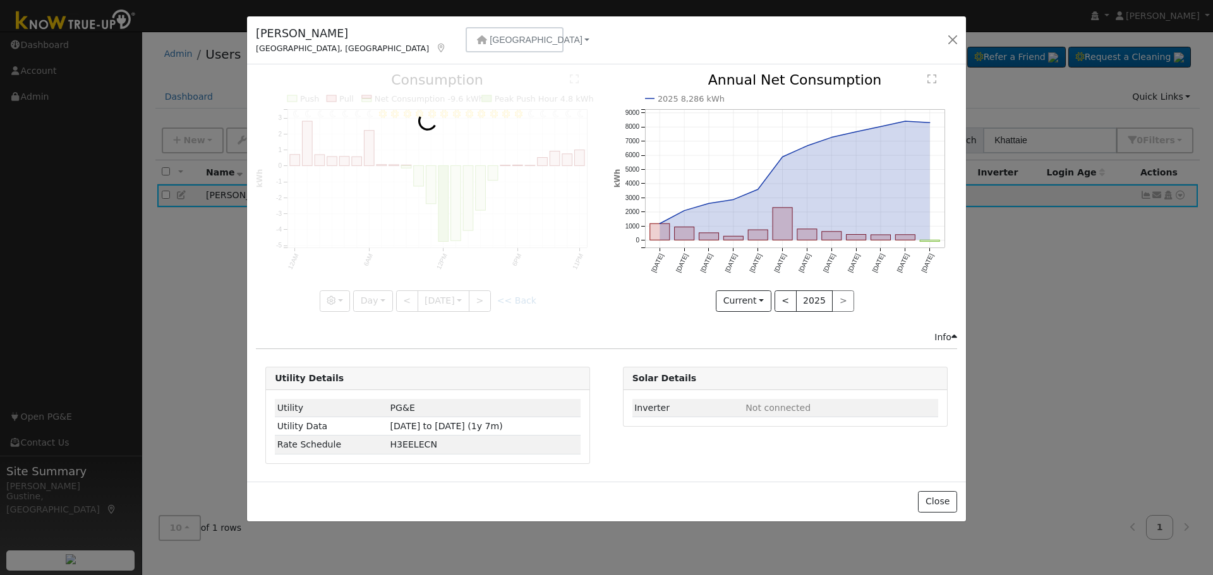
click at [411, 292] on div at bounding box center [428, 192] width 344 height 238
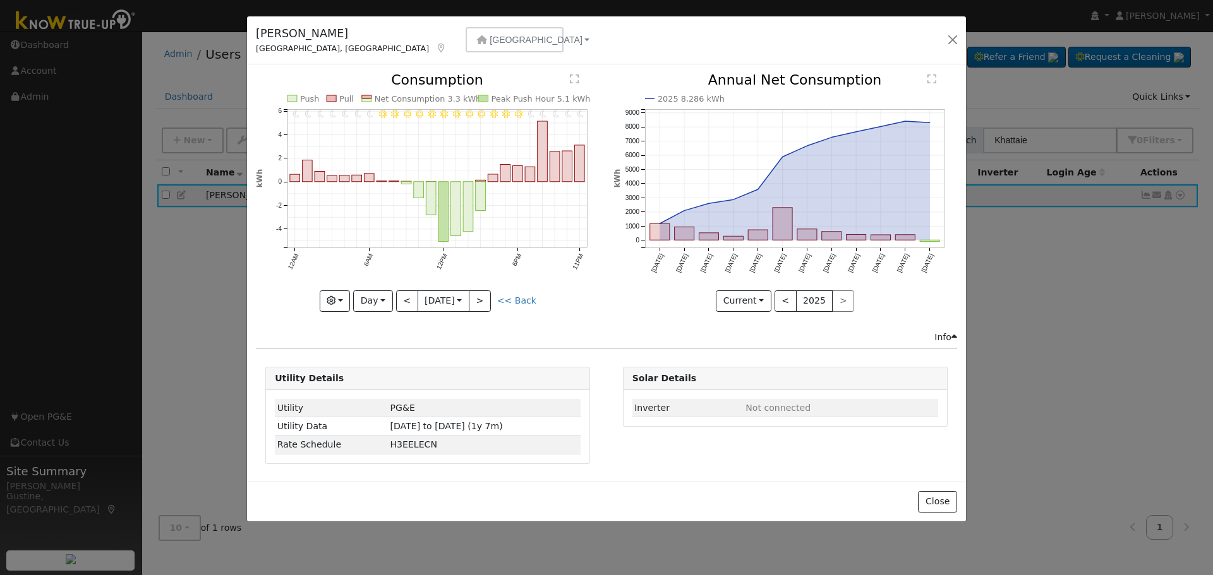
click at [411, 292] on div at bounding box center [428, 192] width 344 height 238
click at [411, 291] on button "<" at bounding box center [407, 301] width 22 height 21
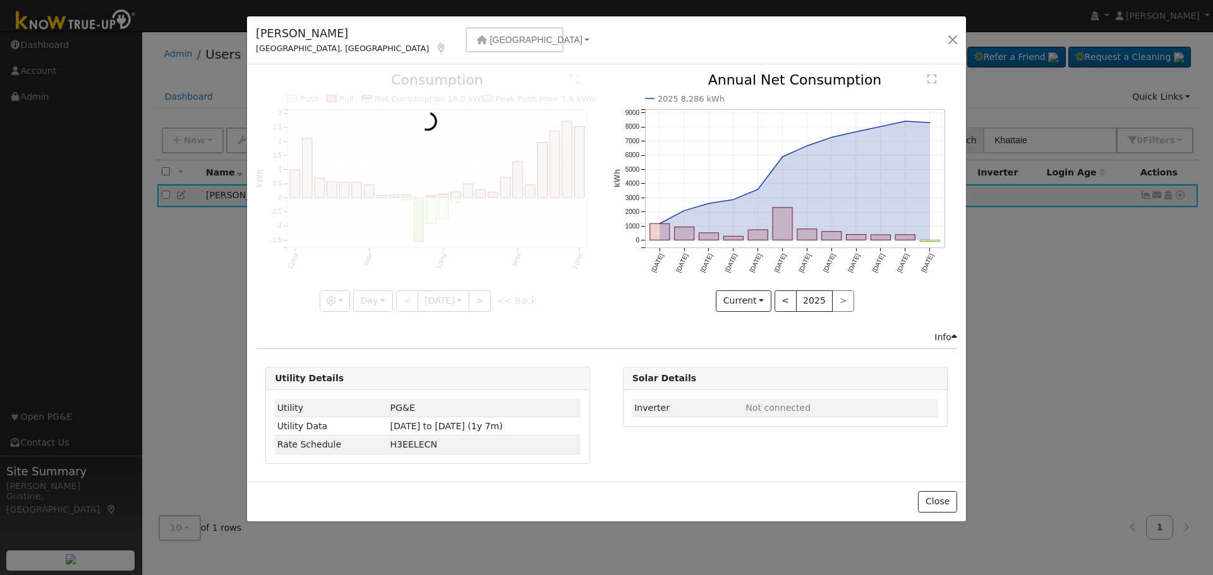
click at [411, 291] on div at bounding box center [428, 192] width 344 height 238
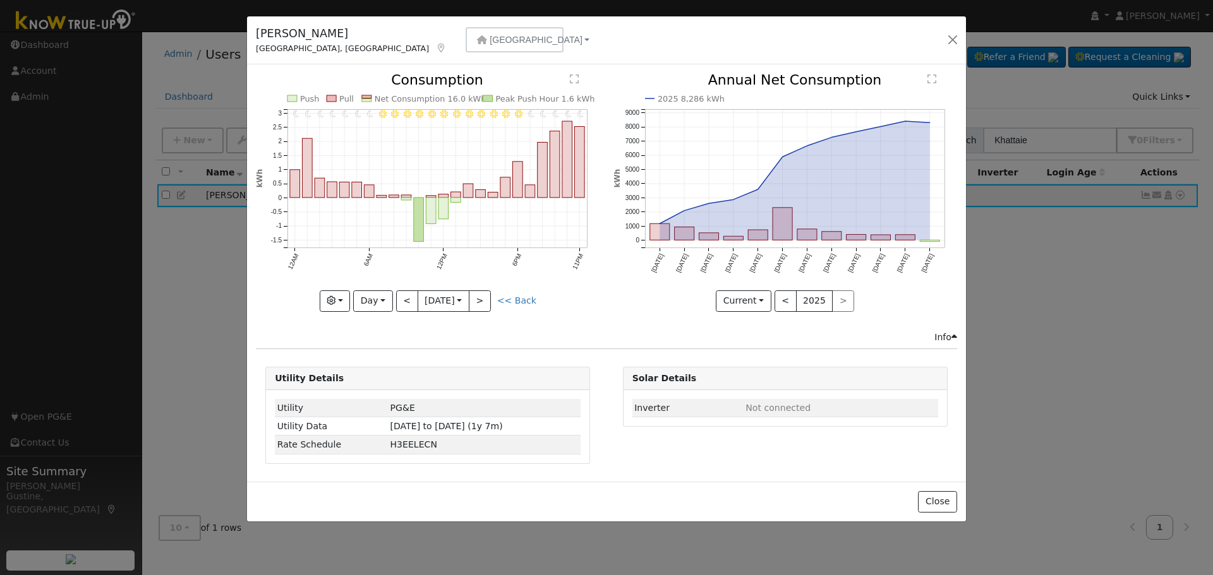
click at [411, 290] on div at bounding box center [428, 192] width 344 height 238
click at [411, 291] on button "<" at bounding box center [407, 301] width 22 height 21
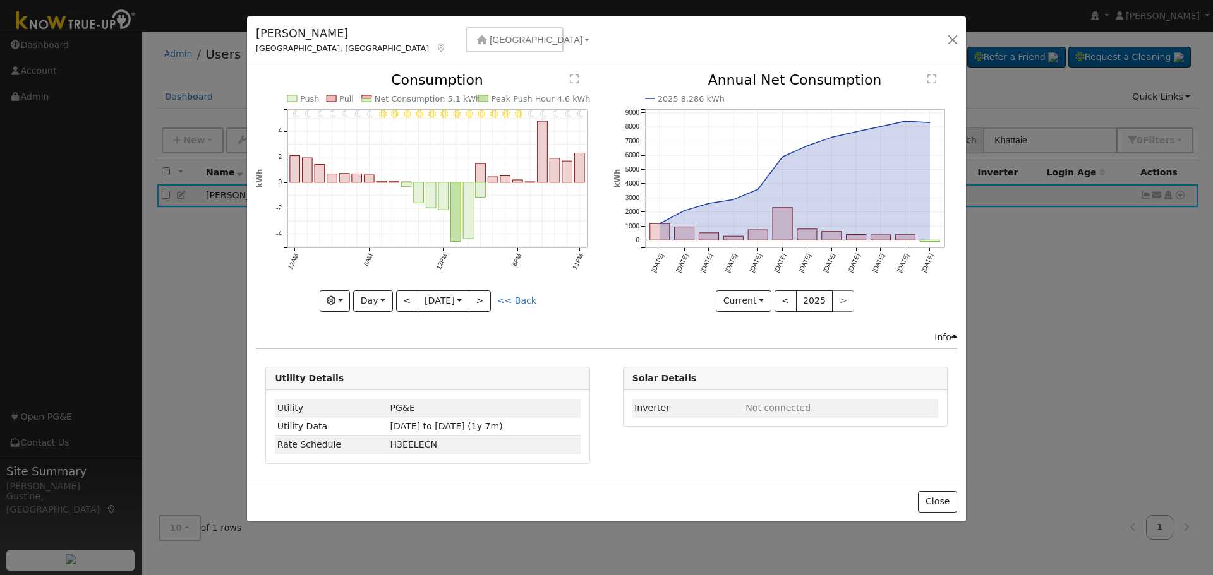
click at [410, 296] on div at bounding box center [428, 192] width 344 height 238
click at [409, 296] on div "11PM - Clear 10PM - Clear 9PM - Clear 8PM - Clear 7PM - Clear 6PM - Clear 5PM -…" at bounding box center [428, 192] width 344 height 238
click at [409, 296] on button "<" at bounding box center [407, 301] width 22 height 21
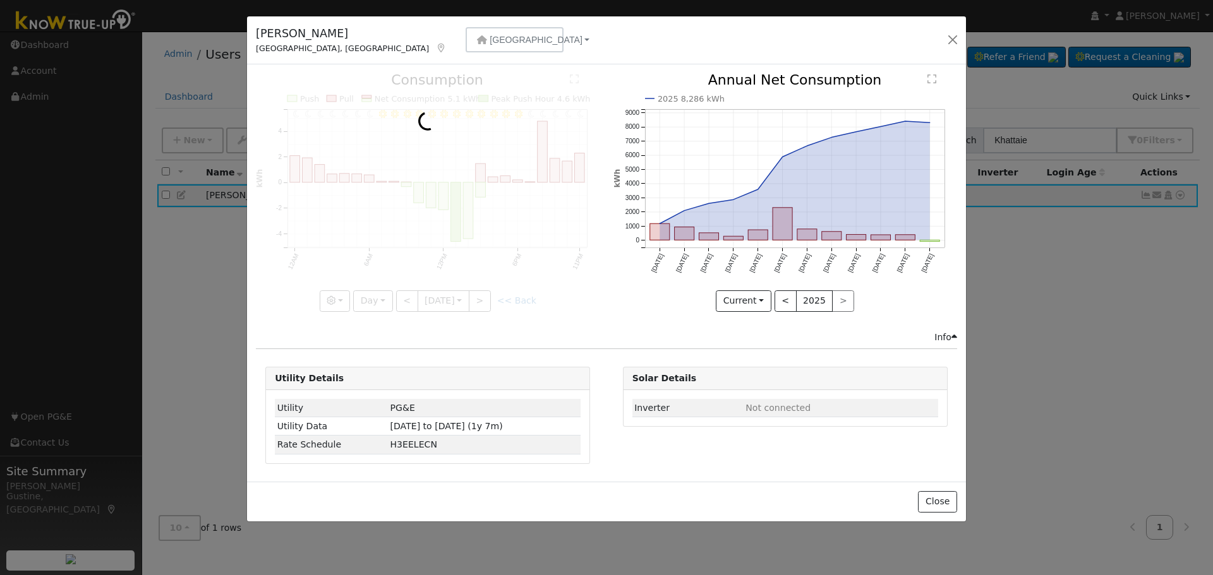
click at [409, 296] on div at bounding box center [428, 192] width 344 height 238
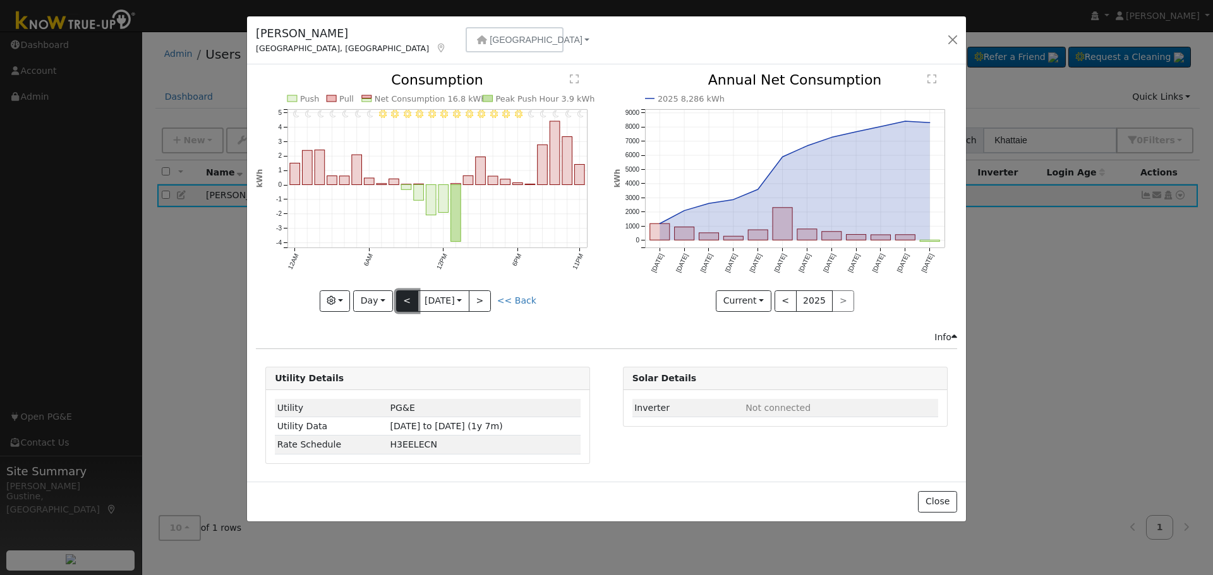
click at [409, 296] on button "<" at bounding box center [407, 301] width 22 height 21
click at [409, 296] on div at bounding box center [428, 192] width 344 height 238
click at [409, 296] on button "<" at bounding box center [407, 301] width 22 height 21
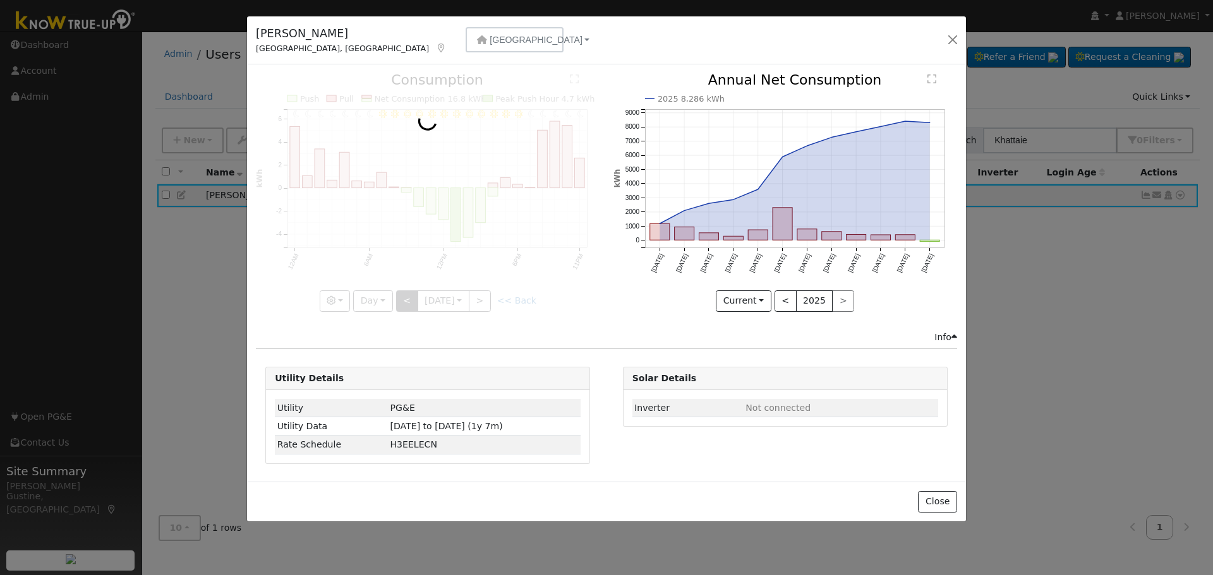
click at [409, 296] on div at bounding box center [428, 192] width 344 height 238
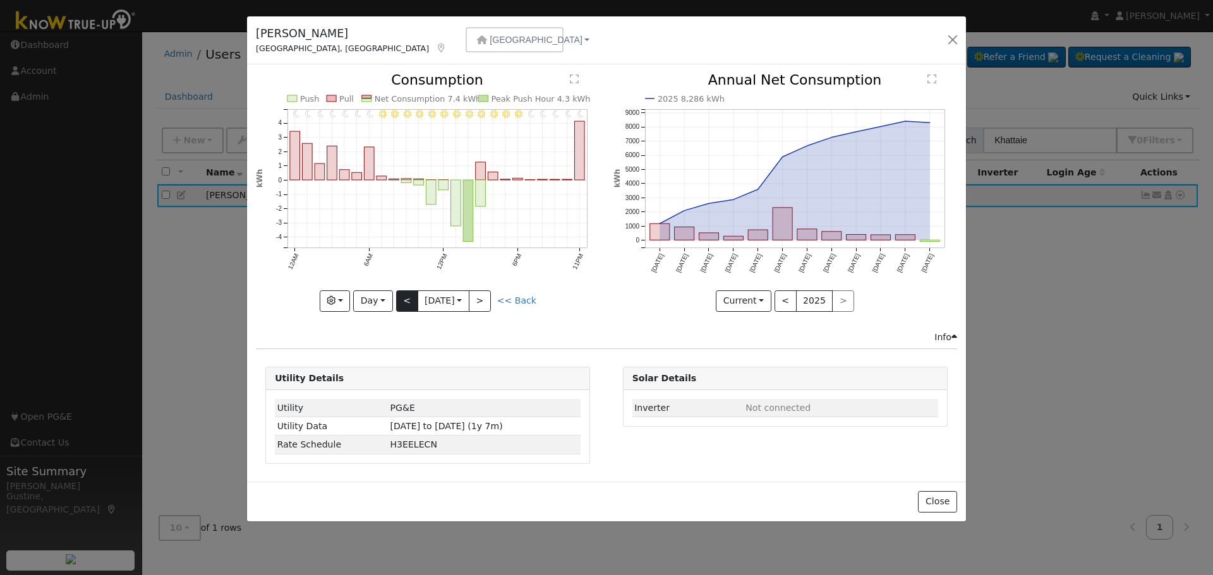
click at [409, 296] on div "11PM - Clear 10PM - Clear 9PM - Clear 8PM - Clear 7PM - Clear 6PM - Clear 5PM -…" at bounding box center [428, 192] width 344 height 238
click at [409, 295] on button "<" at bounding box center [407, 301] width 22 height 21
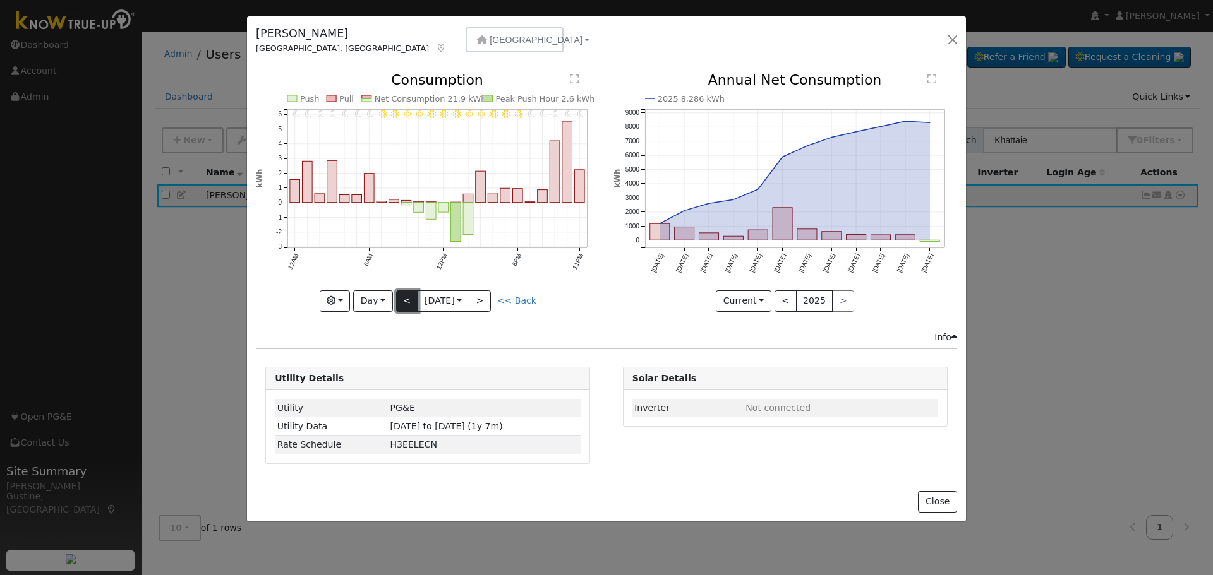
click at [409, 295] on button "<" at bounding box center [407, 301] width 22 height 21
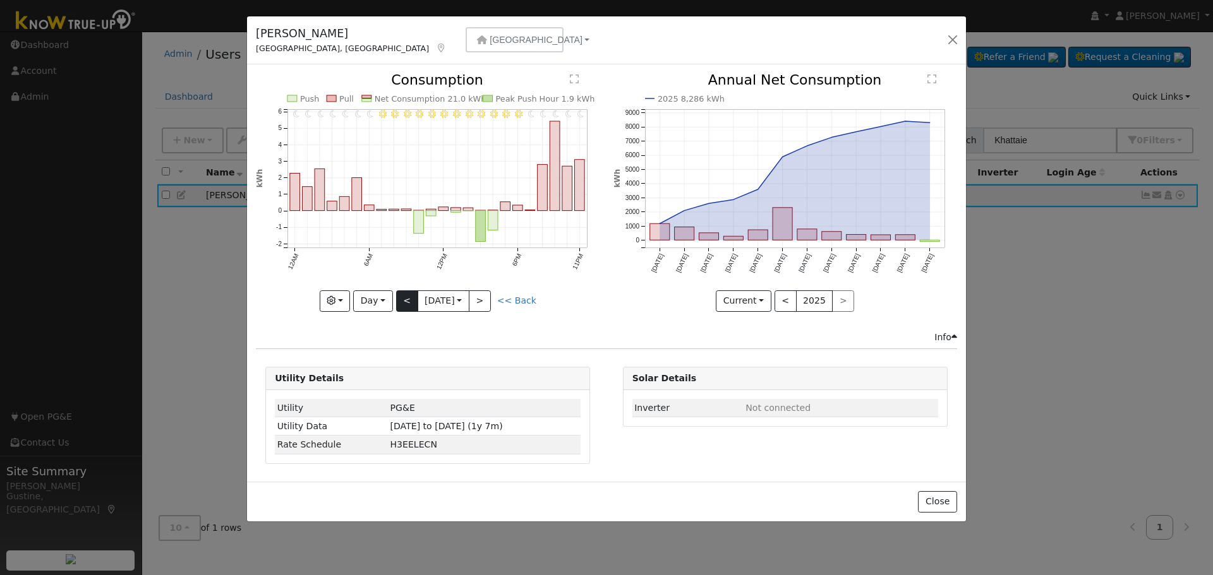
click at [409, 295] on div at bounding box center [428, 192] width 344 height 238
click at [409, 294] on button "<" at bounding box center [407, 301] width 22 height 21
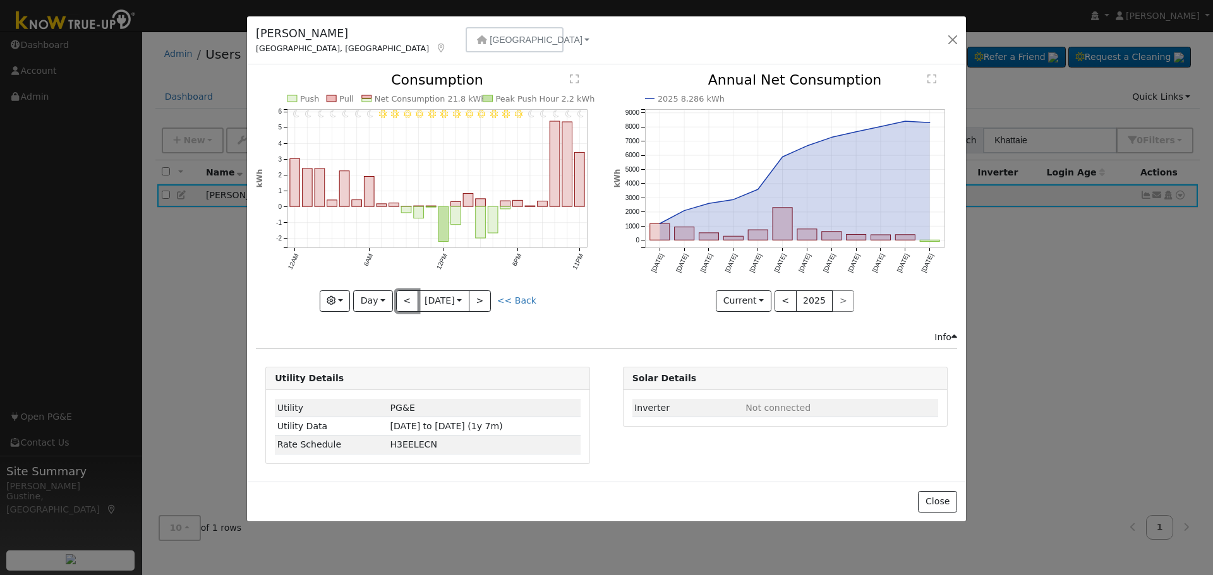
click at [409, 291] on button "<" at bounding box center [407, 301] width 22 height 21
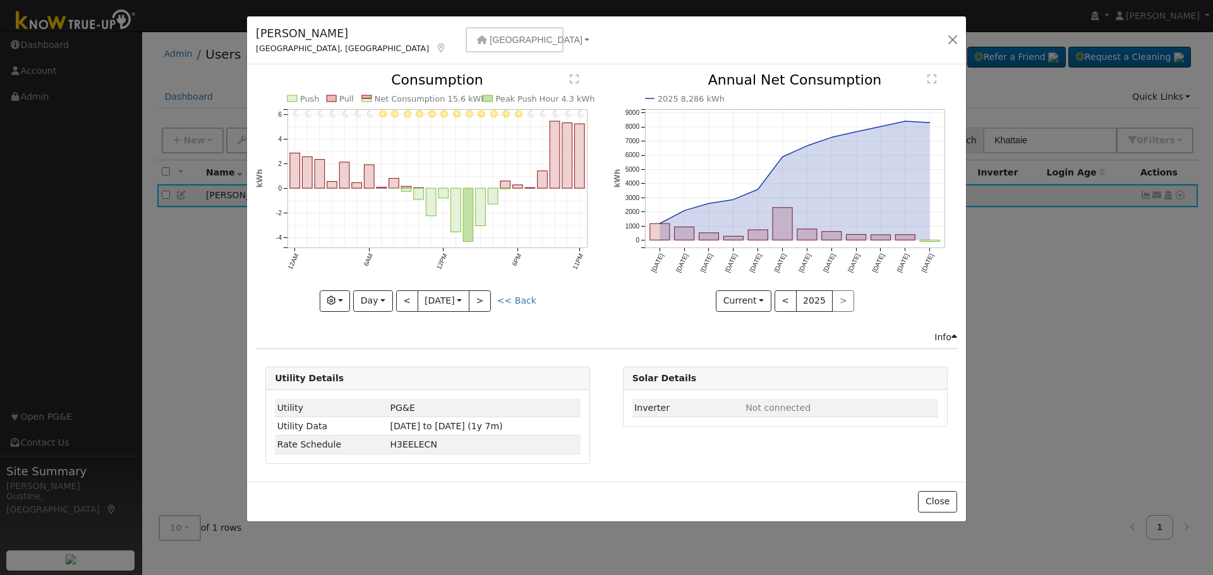
click at [407, 295] on div at bounding box center [428, 192] width 344 height 238
click at [407, 288] on div "11PM - Clear 10PM - Clear 9PM - Clear 8PM - Clear 7PM - Clear 6PM - Clear 5PM -…" at bounding box center [428, 192] width 344 height 238
click at [407, 288] on icon "11PM - Clear 10PM - Clear 9PM - Clear 8PM - Clear 7PM - Clear 6PM - Clear 5PM -…" at bounding box center [428, 188] width 344 height 231
click at [406, 292] on button "<" at bounding box center [407, 301] width 22 height 21
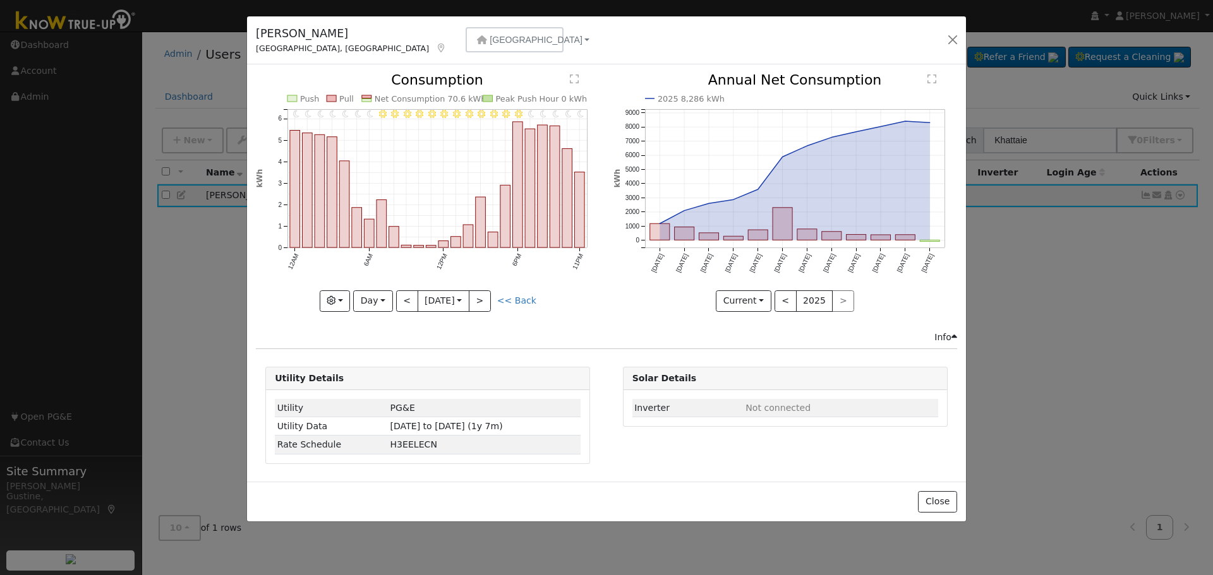
click at [405, 292] on div at bounding box center [428, 192] width 344 height 238
click at [405, 293] on div "11PM - Clear 10PM - Clear 9PM - Clear 8PM - Clear 7PM - Clear 6PM - Clear 5PM -…" at bounding box center [428, 192] width 344 height 238
click at [405, 293] on button "<" at bounding box center [407, 301] width 22 height 21
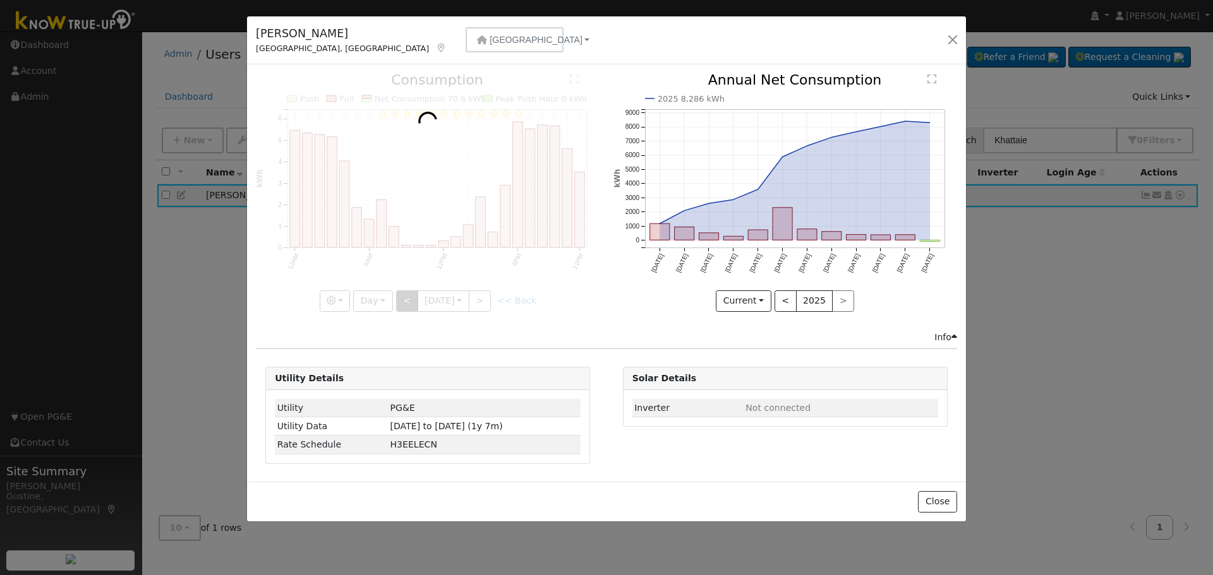
click at [405, 293] on div at bounding box center [428, 192] width 344 height 238
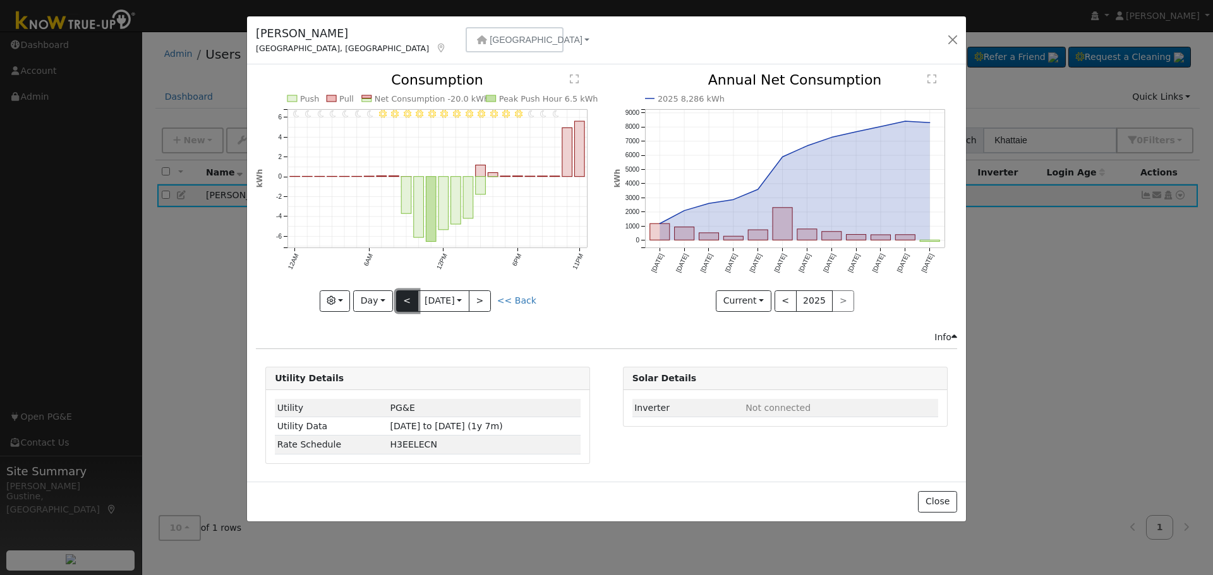
click at [405, 293] on button "<" at bounding box center [407, 301] width 22 height 21
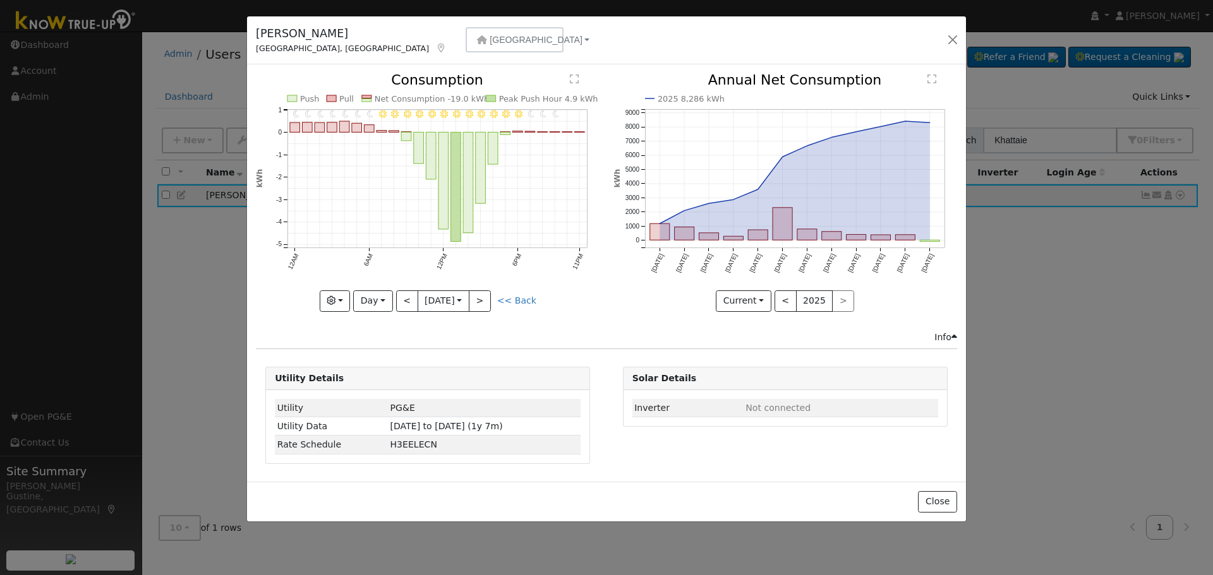
click at [445, 309] on body "[PERSON_NAME] [PERSON_NAME] Profile My Company Help Center Terms Of Service See…" at bounding box center [606, 304] width 1213 height 544
drag, startPoint x: 551, startPoint y: 483, endPoint x: 554, endPoint y: 476, distance: 7.6
click at [551, 484] on span "7" at bounding box center [542, 486] width 25 height 25
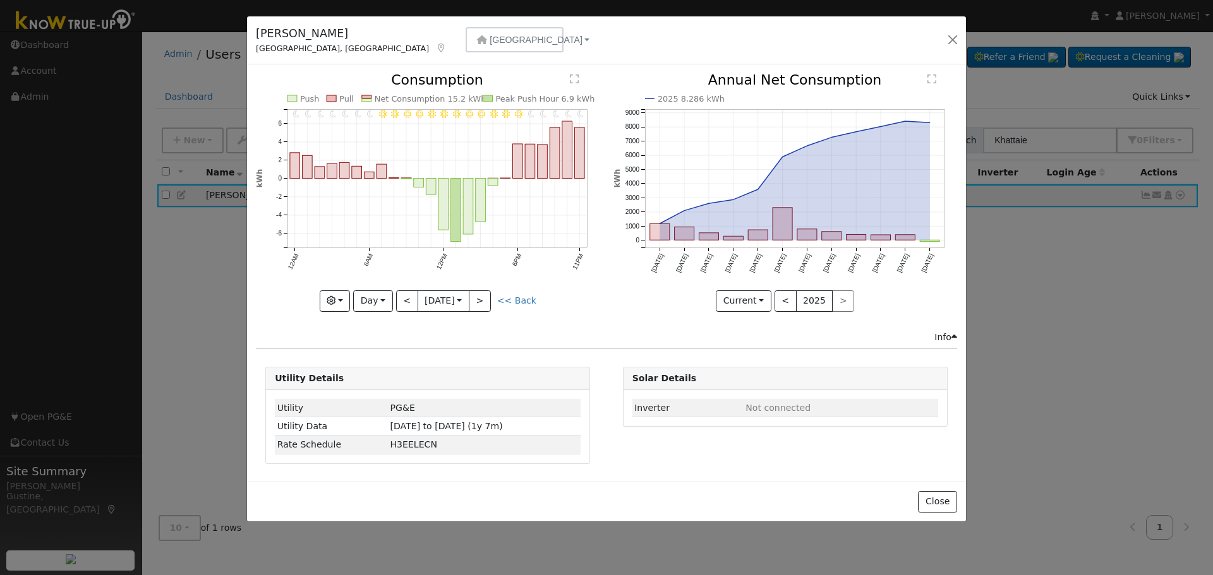
click at [447, 297] on input "[DATE]" at bounding box center [443, 301] width 51 height 20
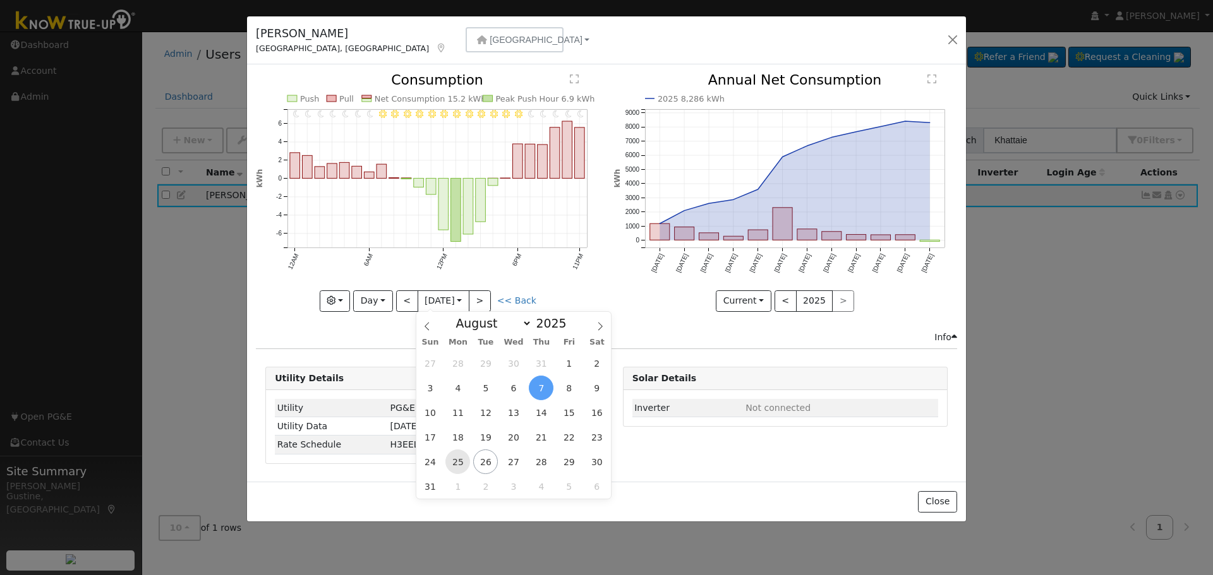
click at [466, 457] on span "25" at bounding box center [457, 462] width 25 height 25
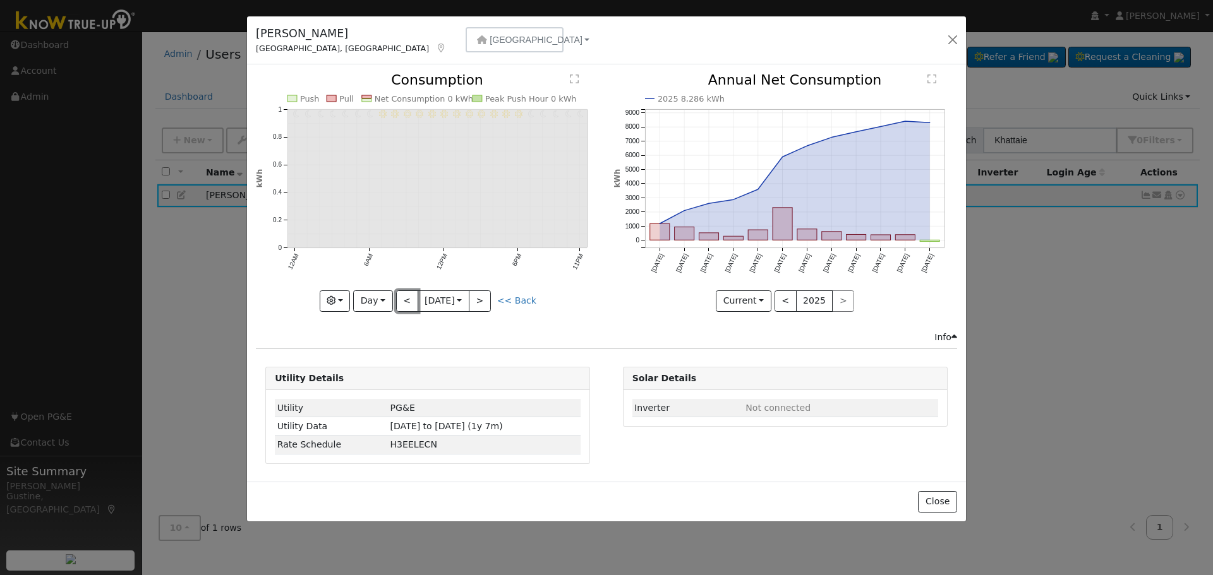
click at [397, 300] on button "<" at bounding box center [407, 301] width 22 height 21
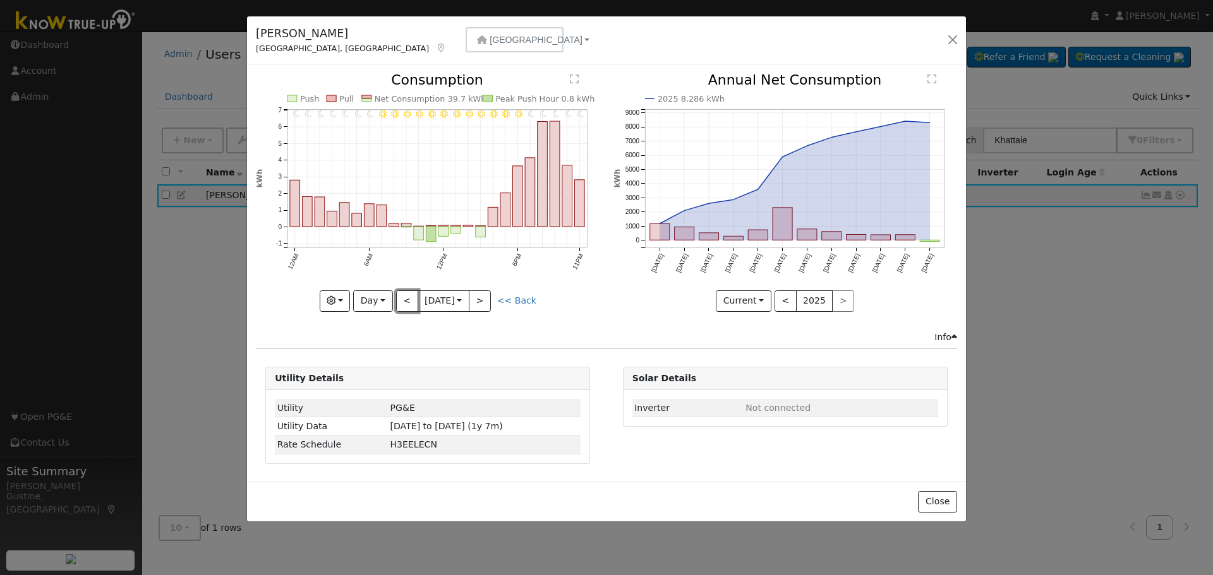
click at [402, 294] on button "<" at bounding box center [407, 301] width 22 height 21
type input "[DATE]"
